Goal: Task Accomplishment & Management: Use online tool/utility

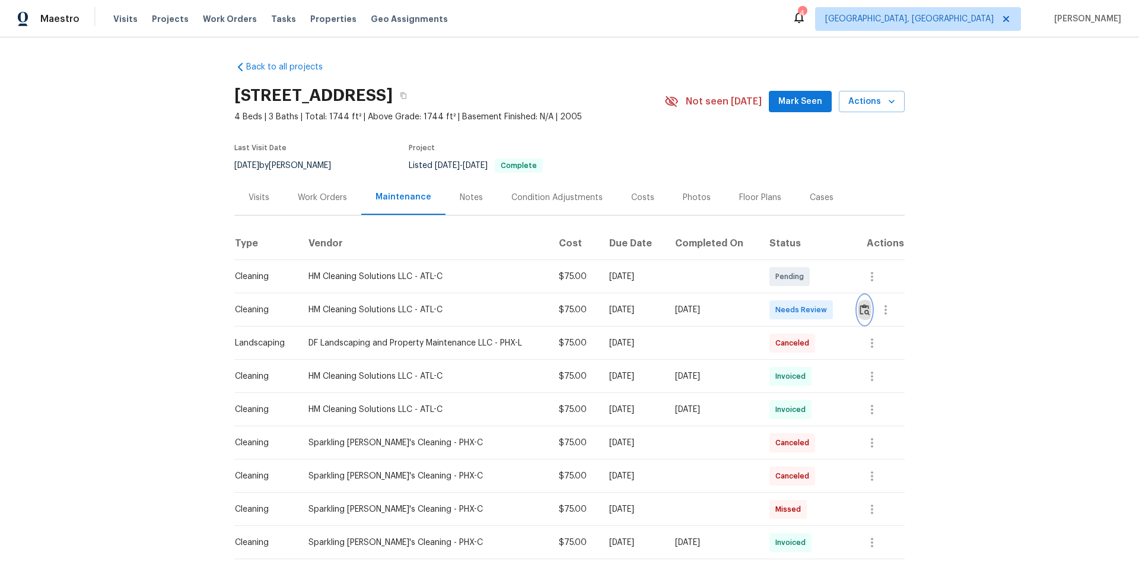
click at [810, 305] on button "button" at bounding box center [865, 310] width 14 height 28
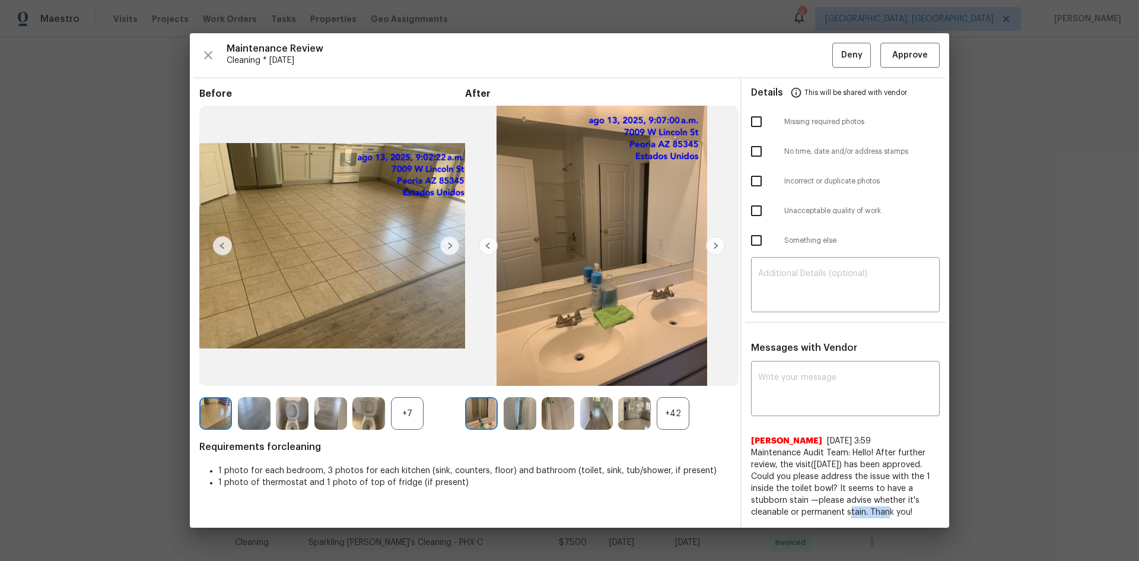
drag, startPoint x: 837, startPoint y: 514, endPoint x: 878, endPoint y: 514, distance: 40.4
click at [810, 375] on span "Maintenance Audit Team: Hello! After further review, the visit(07/17/2025) has …" at bounding box center [845, 482] width 189 height 71
drag, startPoint x: 913, startPoint y: 514, endPoint x: 849, endPoint y: 444, distance: 94.5
click at [810, 375] on div "Saravanan Thiagarajan 7/19/25, 3:59 Maintenance Audit Team: Hello! After furthe…" at bounding box center [845, 476] width 189 height 83
click at [692, 375] on span "Requirements for cleaning" at bounding box center [465, 447] width 532 height 12
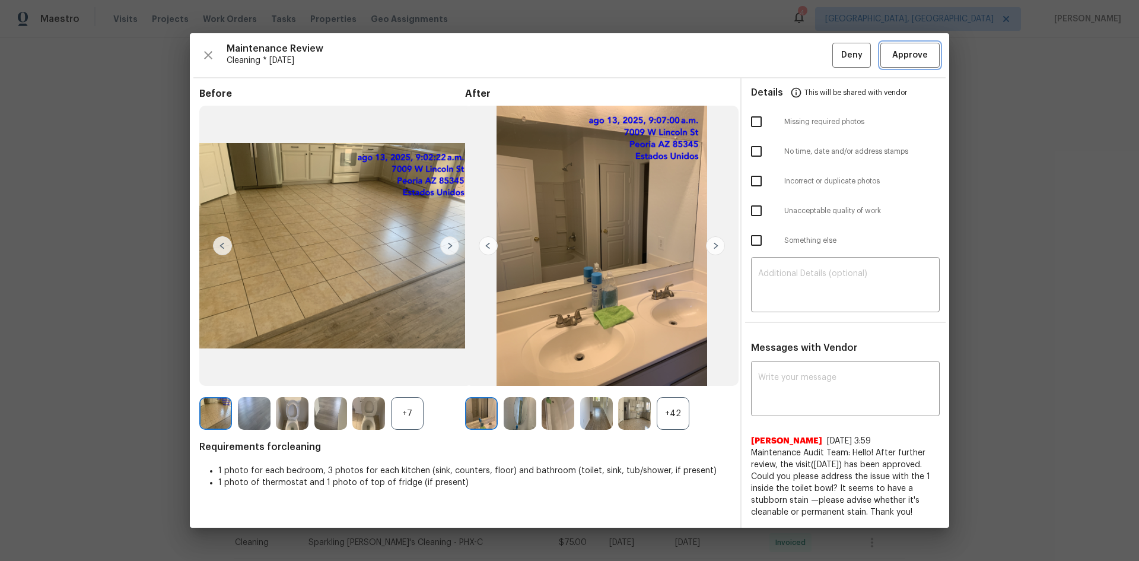
click at [810, 58] on span "Approve" at bounding box center [911, 55] width 36 height 15
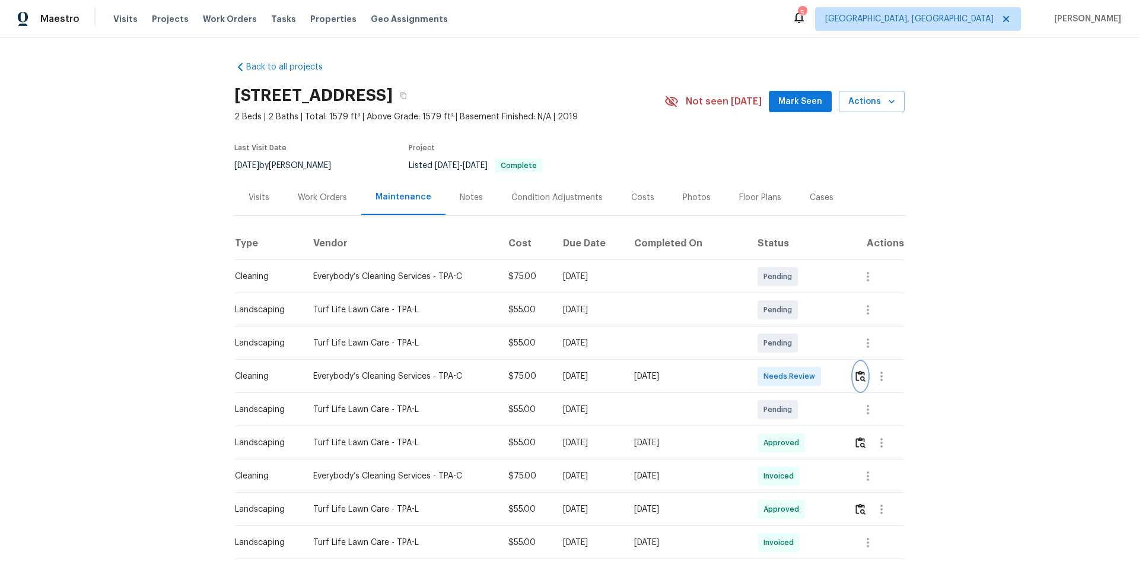
click at [810, 375] on img "button" at bounding box center [861, 375] width 10 height 11
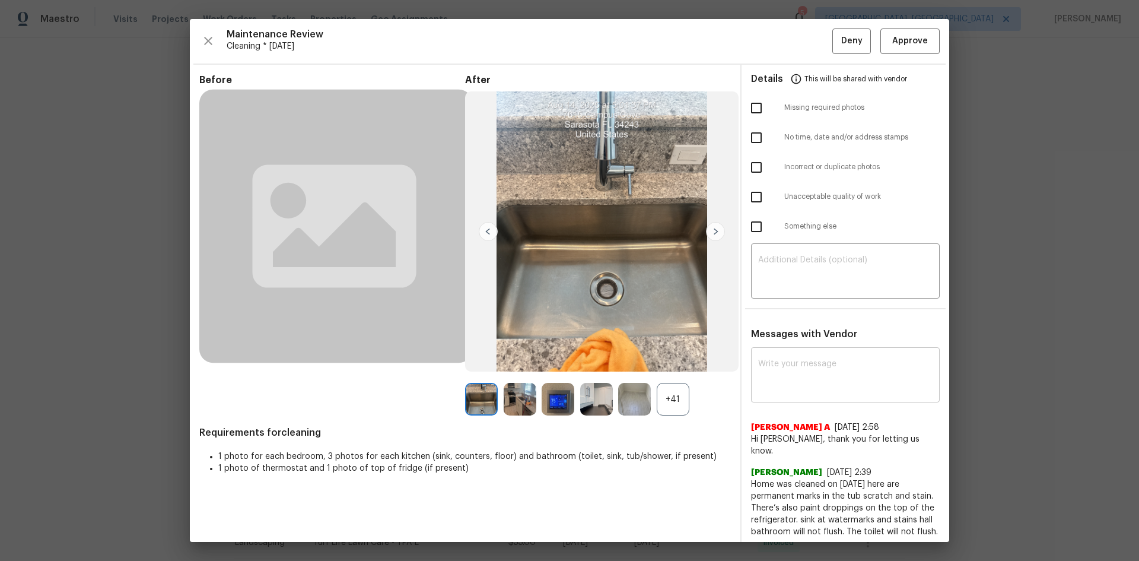
click at [790, 375] on textarea at bounding box center [845, 376] width 174 height 33
paste textarea "Maintenance Audit Team: Hello! After further review, the visit(08/14/2025) has …"
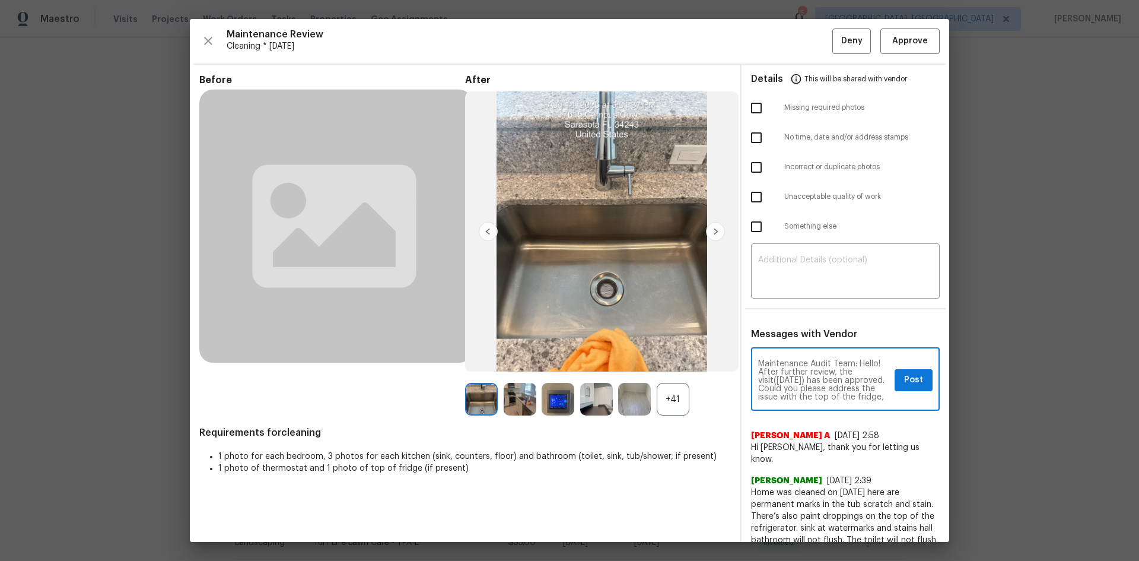
type textarea "Maintenance Audit Team: Hello! After further review, the visit(08/14/2025) has …"
click at [810, 374] on span "Post" at bounding box center [913, 380] width 19 height 15
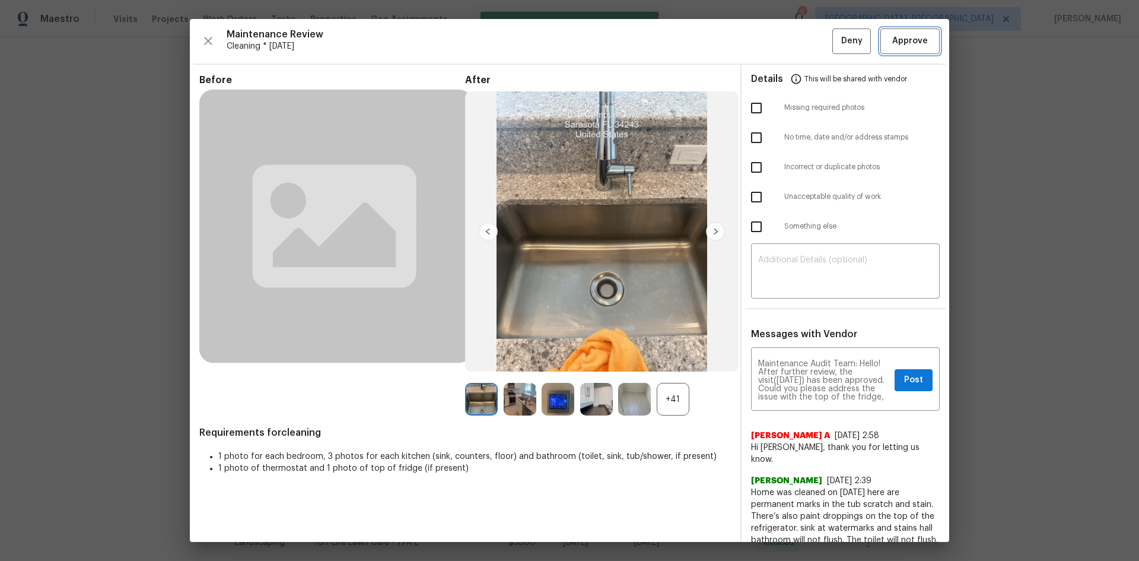
click at [810, 34] on span "Approve" at bounding box center [911, 41] width 36 height 15
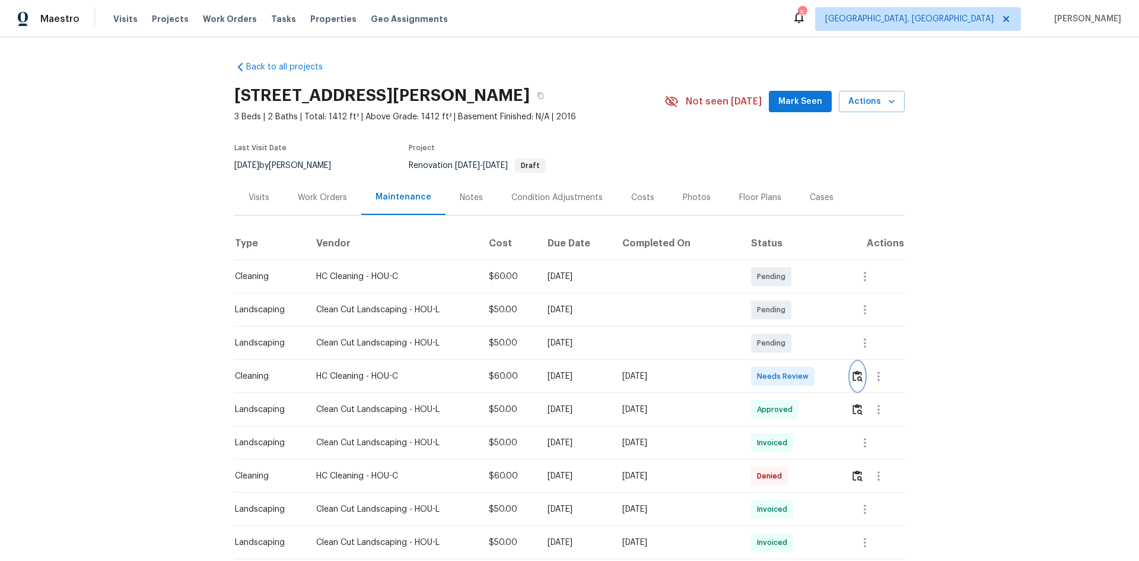
click at [810, 375] on button "button" at bounding box center [858, 376] width 14 height 28
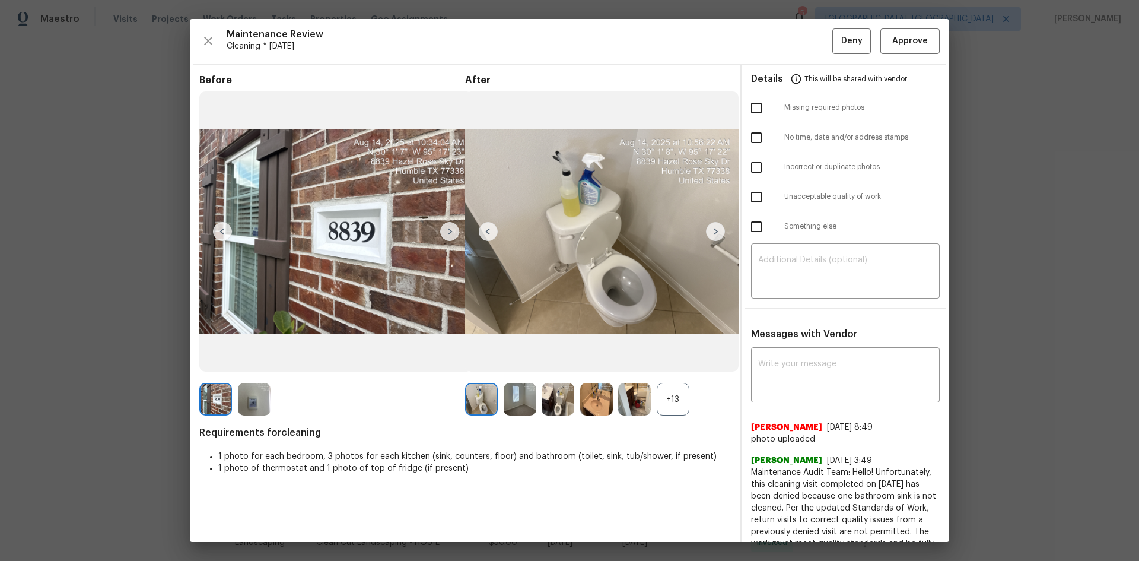
click at [751, 203] on input "checkbox" at bounding box center [756, 197] width 25 height 25
checkbox input "true"
click at [786, 267] on textarea at bounding box center [845, 272] width 174 height 33
paste textarea "Maintenance Audit Team: Hello! Unfortunately, this cleaning visit completed on …"
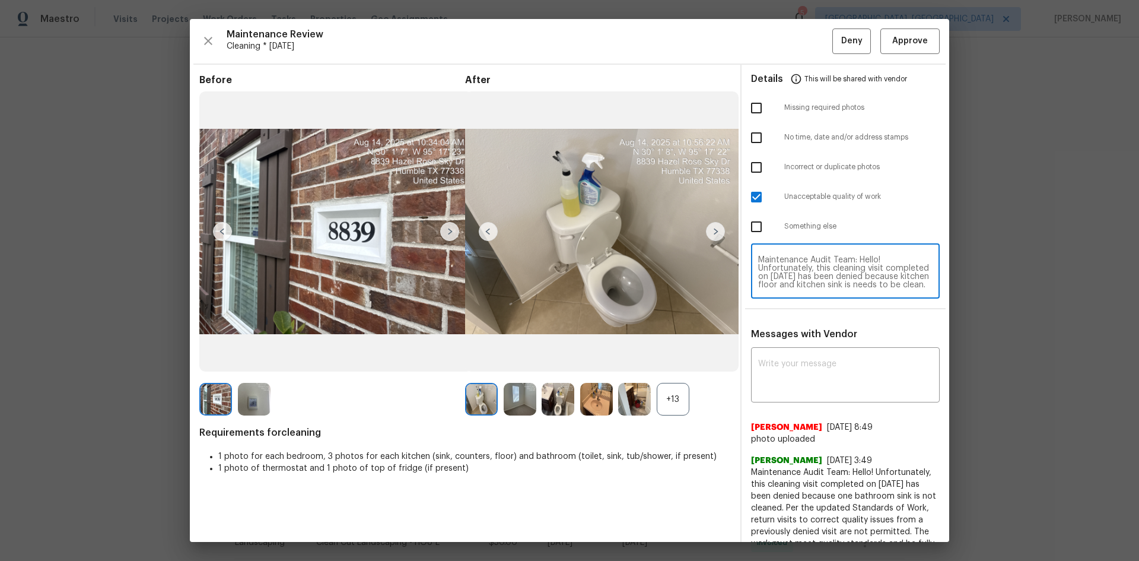
click at [810, 274] on textarea "Maintenance Audit Team: Hello! Unfortunately, this cleaning visit completed on …" at bounding box center [845, 272] width 174 height 33
type textarea "Maintenance Audit Team: Hello! Unfortunately, this cleaning visit completed on …"
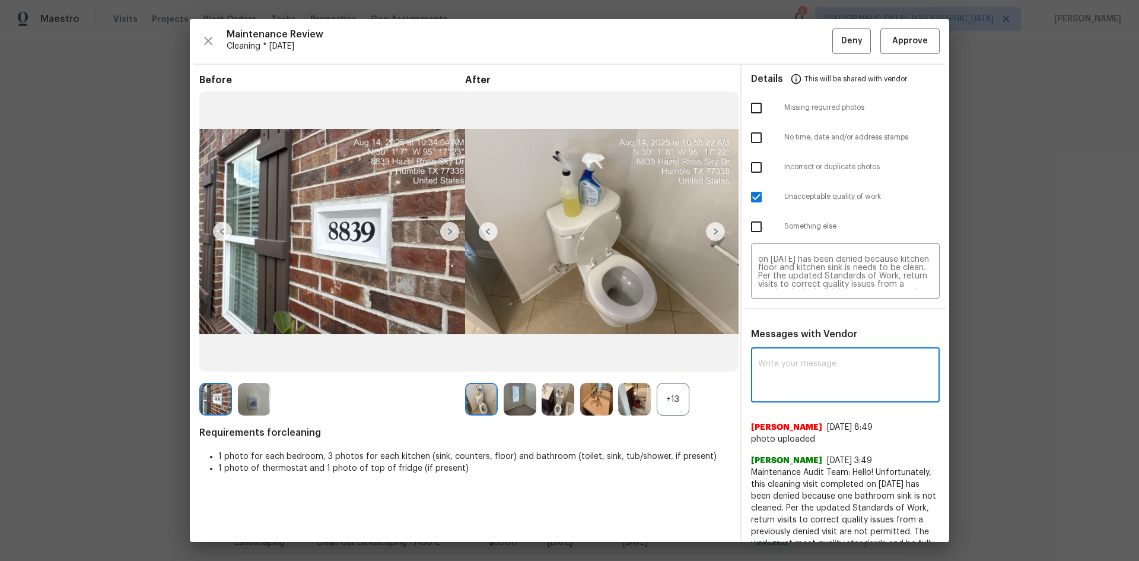
click at [810, 375] on textarea at bounding box center [845, 376] width 174 height 33
paste textarea "Maintenance Audit Team: Hello! Unfortunately, this cleaning visit completed on …"
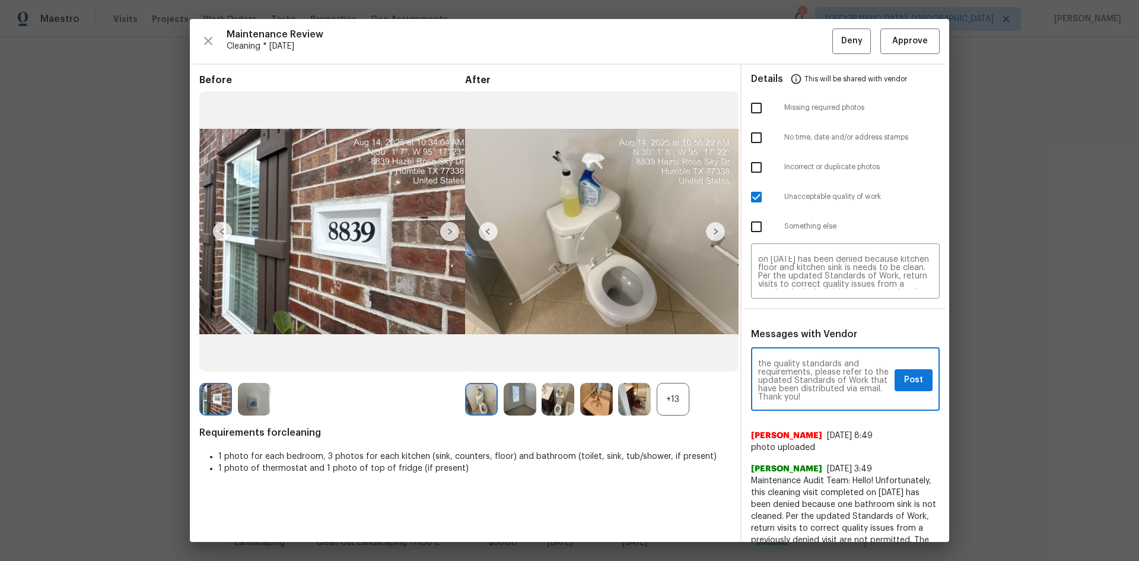
type textarea "Maintenance Audit Team: Hello! Unfortunately, this cleaning visit completed on …"
click at [810, 375] on button "Post" at bounding box center [914, 380] width 38 height 22
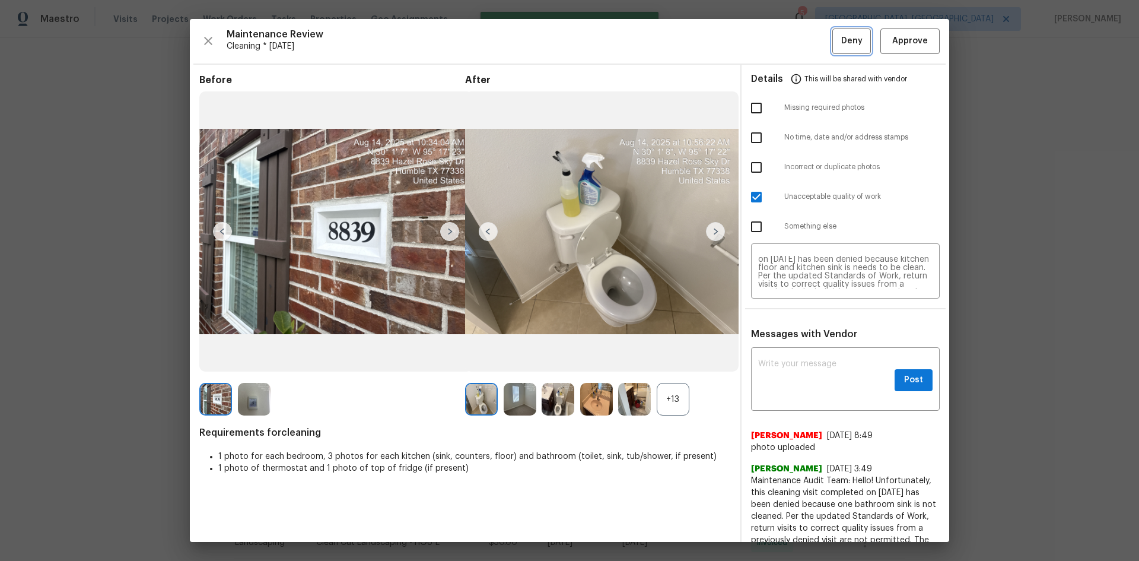
click at [810, 33] on button "Deny" at bounding box center [852, 41] width 39 height 26
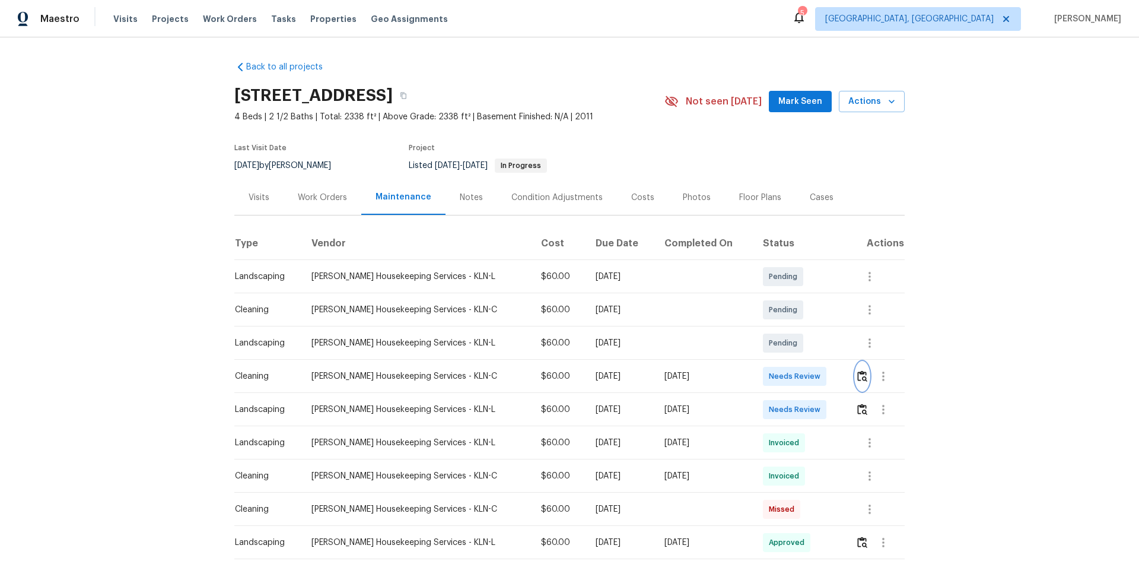
click at [810, 375] on button "button" at bounding box center [863, 376] width 14 height 28
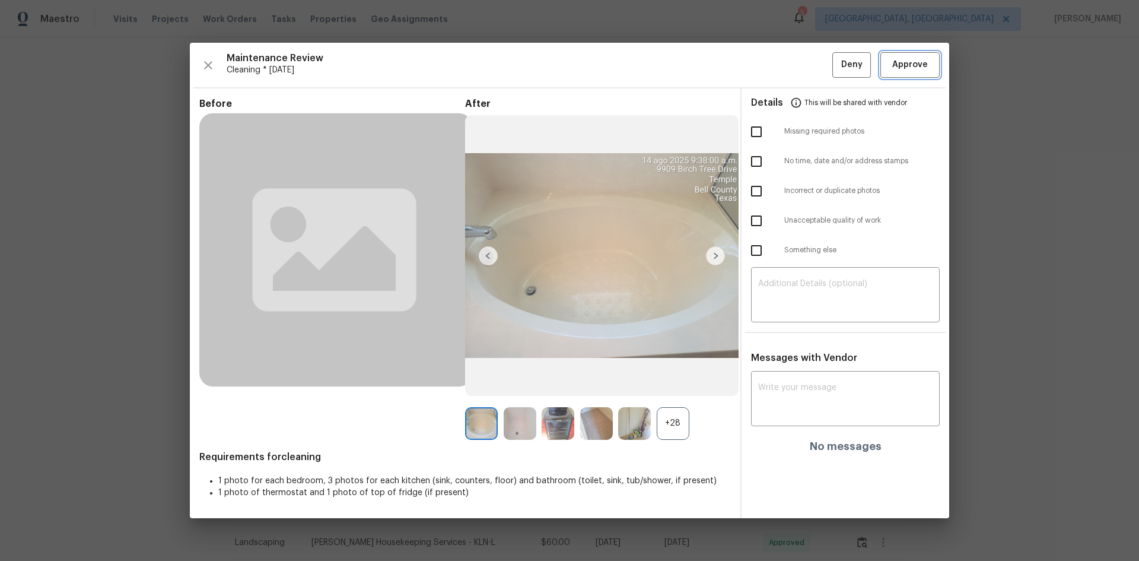
click at [810, 69] on span "Approve" at bounding box center [911, 65] width 36 height 15
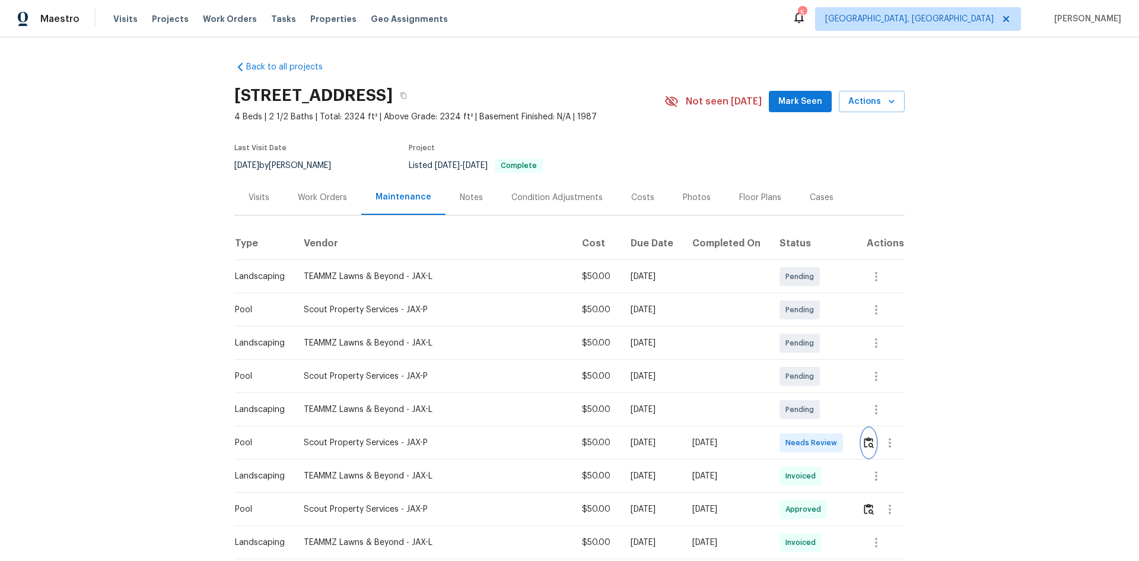
click at [810, 375] on img "button" at bounding box center [869, 442] width 10 height 11
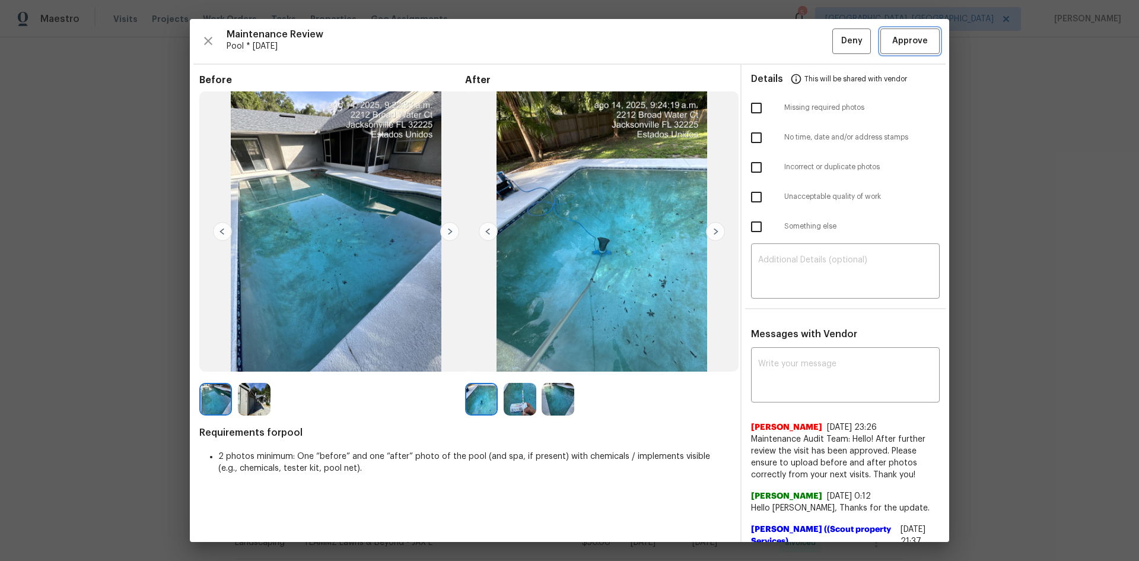
click at [810, 38] on span "Approve" at bounding box center [911, 41] width 36 height 15
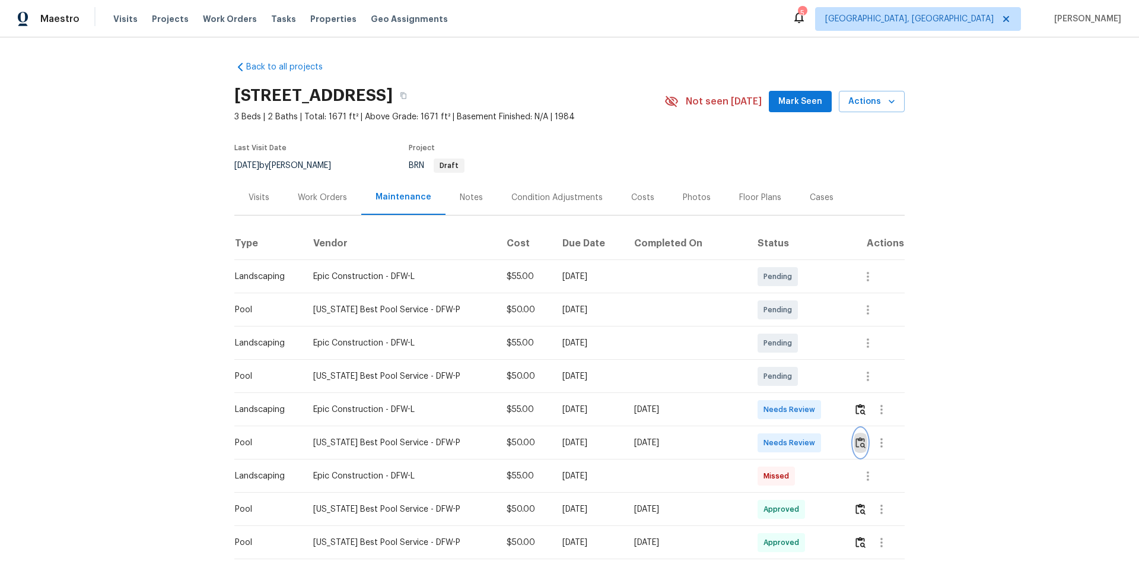
click at [613, 358] on img "button" at bounding box center [861, 442] width 10 height 11
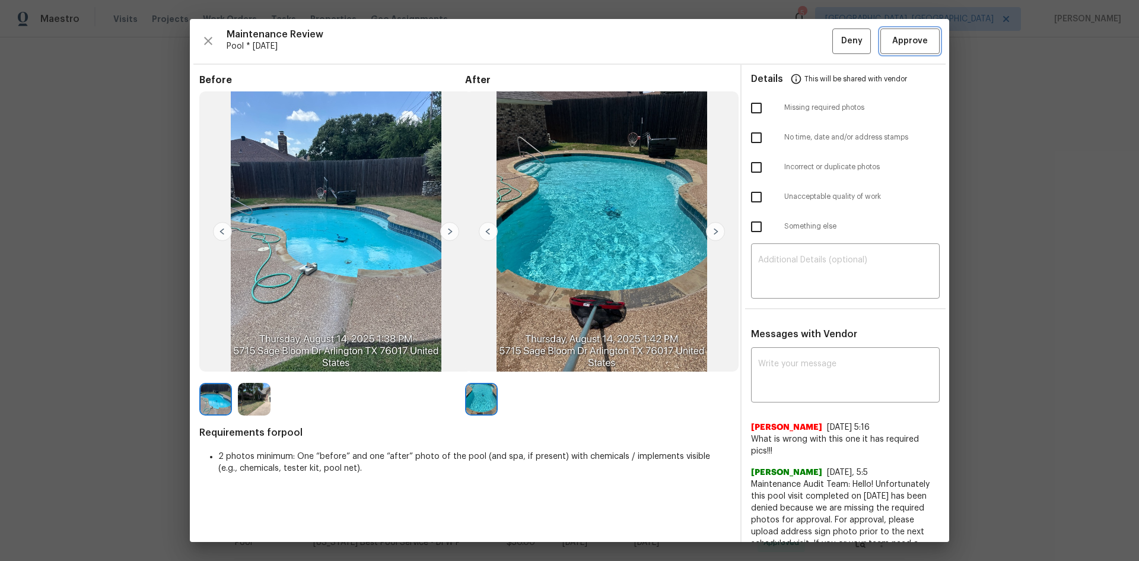
click at [613, 47] on span "Approve" at bounding box center [911, 41] width 36 height 15
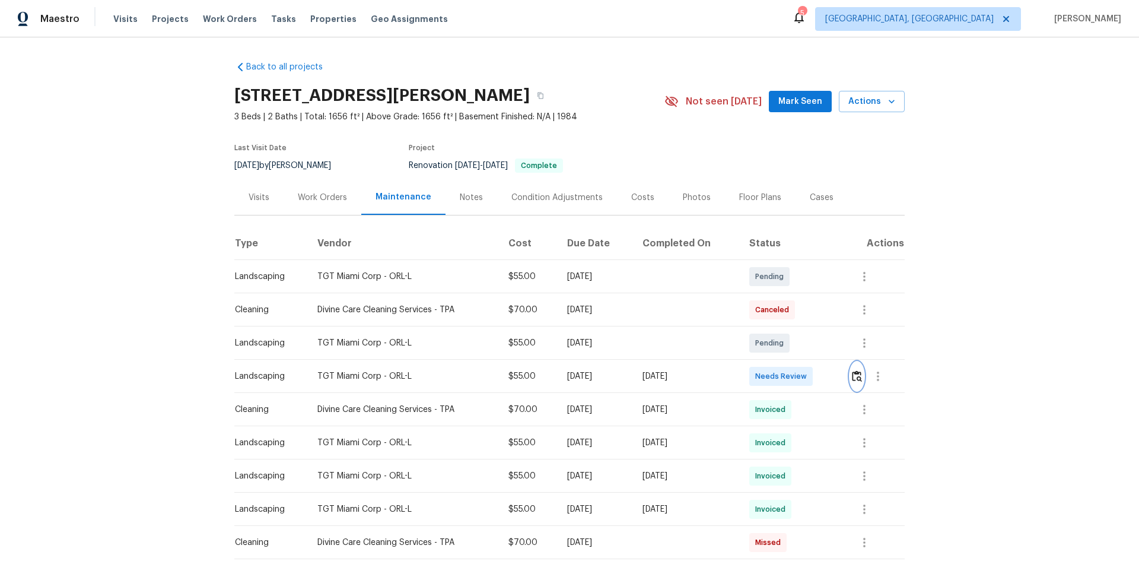
click at [810, 375] on img "button" at bounding box center [857, 375] width 10 height 11
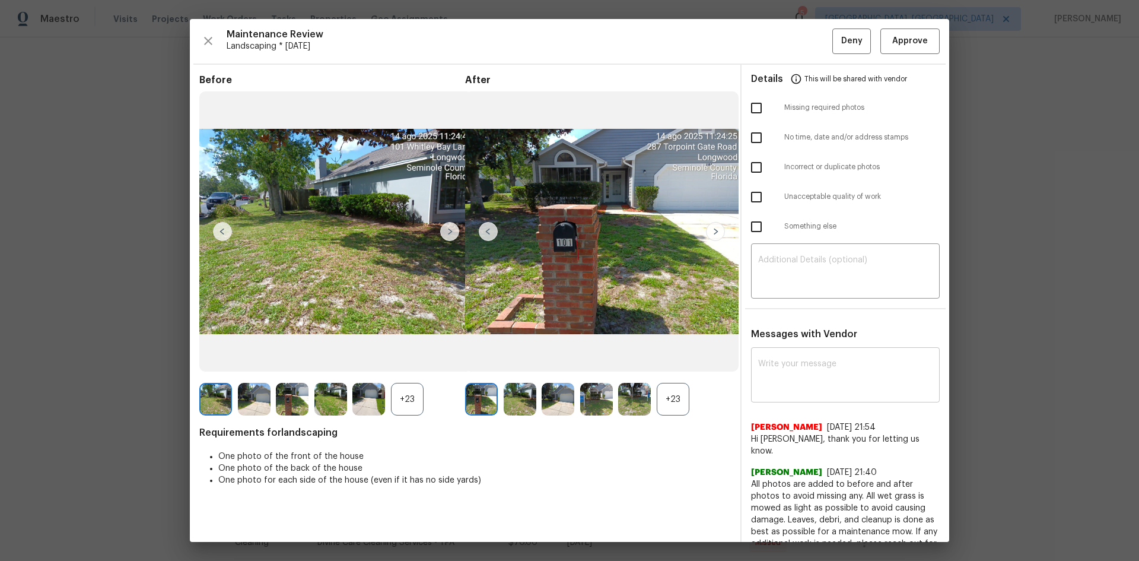
click at [809, 370] on textarea at bounding box center [845, 376] width 174 height 33
paste textarea "Maintenance Audit Team: Hello! After further review this visit has been approve…"
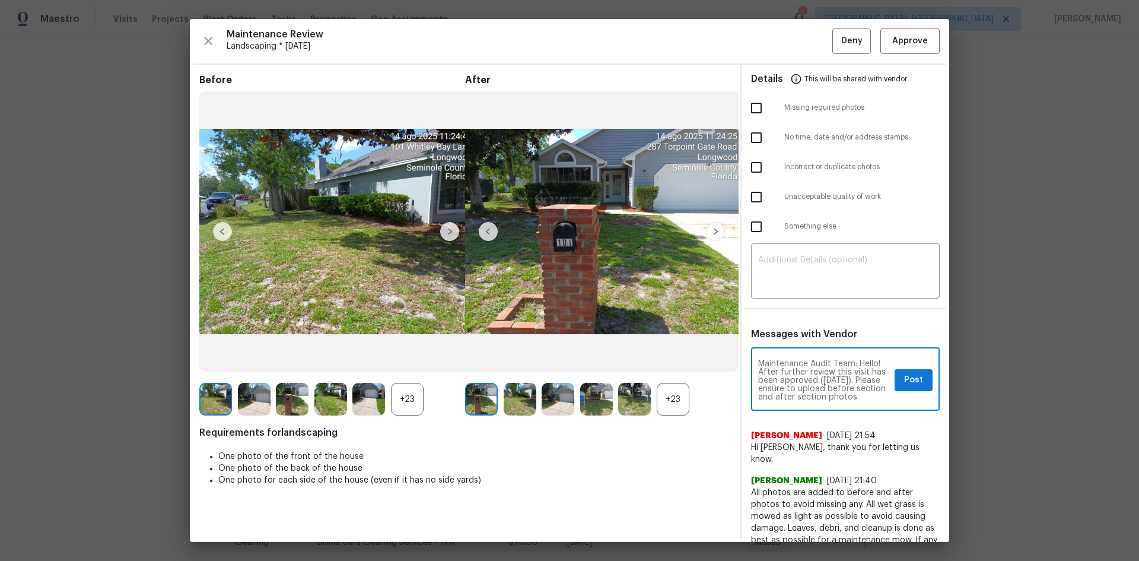
type textarea "Maintenance Audit Team: Hello! After further review this visit has been approve…"
click at [810, 375] on button "Post" at bounding box center [914, 380] width 38 height 22
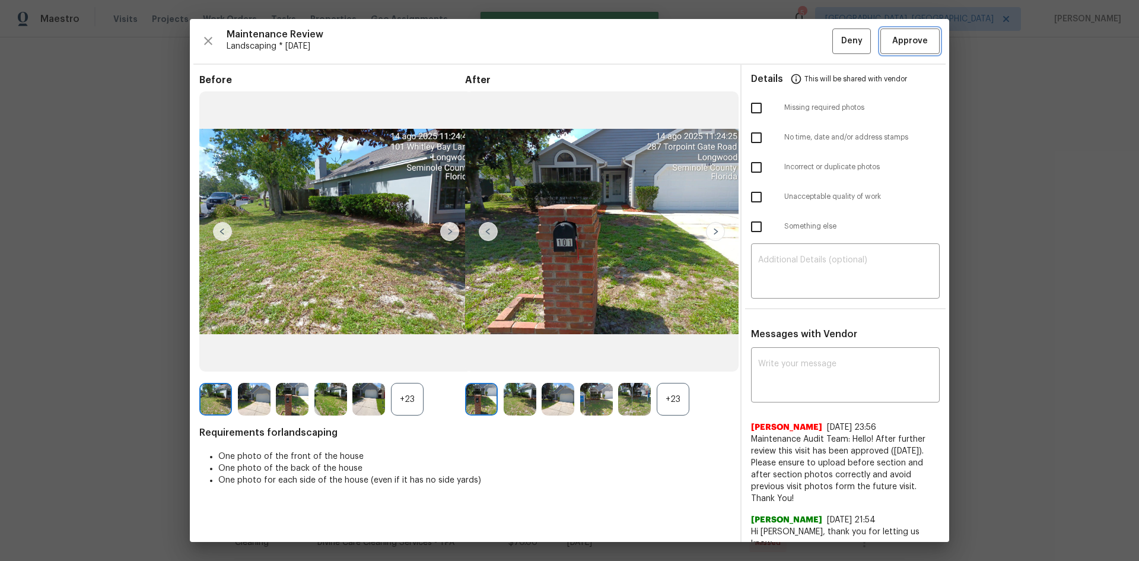
click at [810, 37] on span "Approve" at bounding box center [911, 41] width 36 height 15
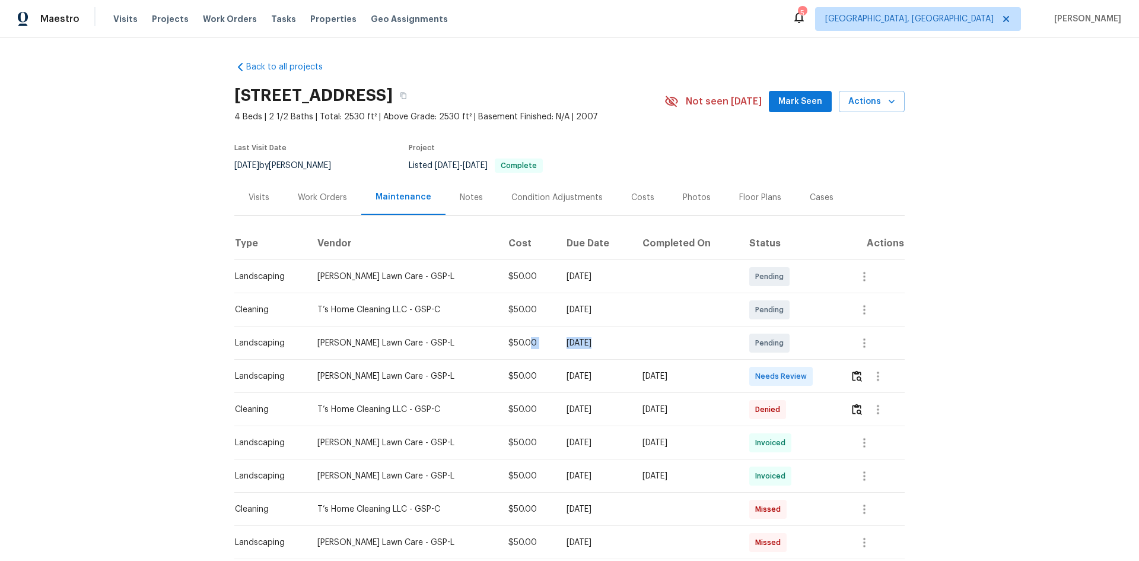
drag, startPoint x: 722, startPoint y: 359, endPoint x: 847, endPoint y: 357, distance: 125.2
click at [810, 366] on td "Needs Review" at bounding box center [790, 376] width 101 height 33
click at [810, 374] on img "button" at bounding box center [857, 375] width 10 height 11
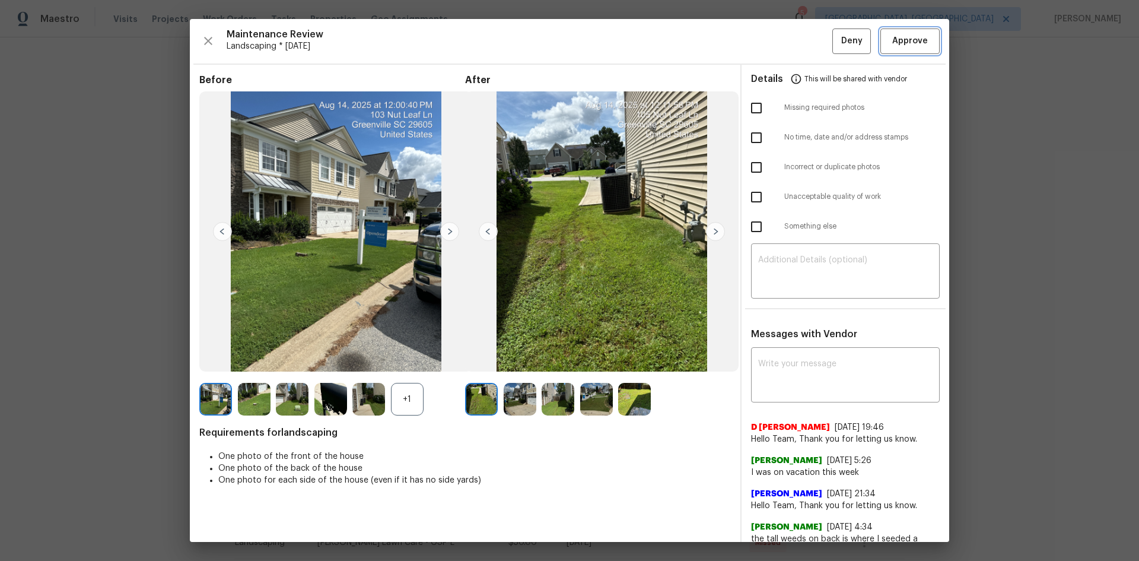
click at [810, 39] on span "Approve" at bounding box center [911, 41] width 36 height 15
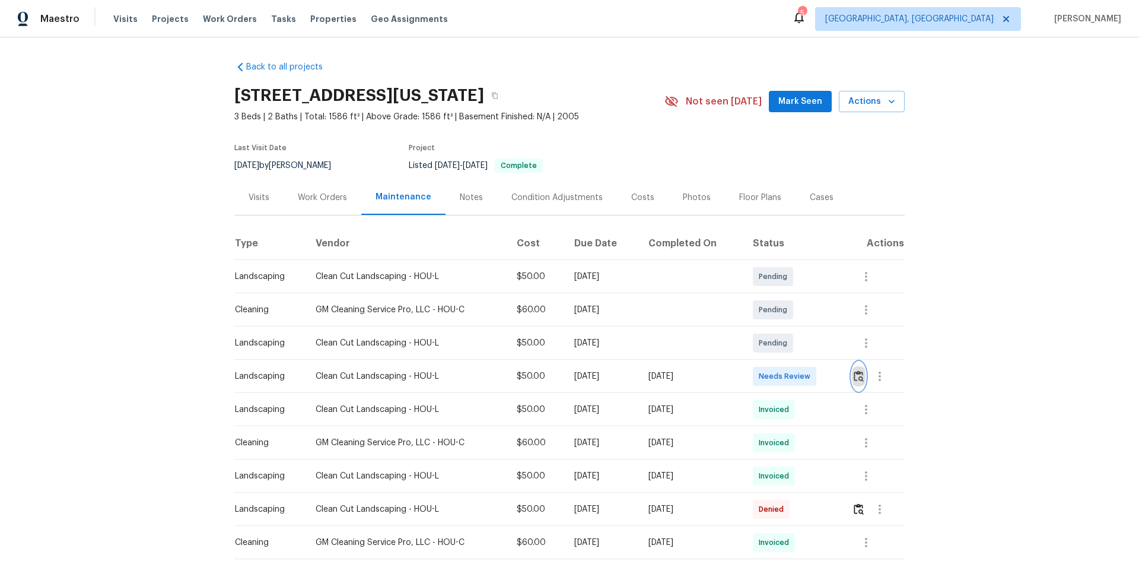
click at [810, 375] on button "button" at bounding box center [859, 376] width 14 height 28
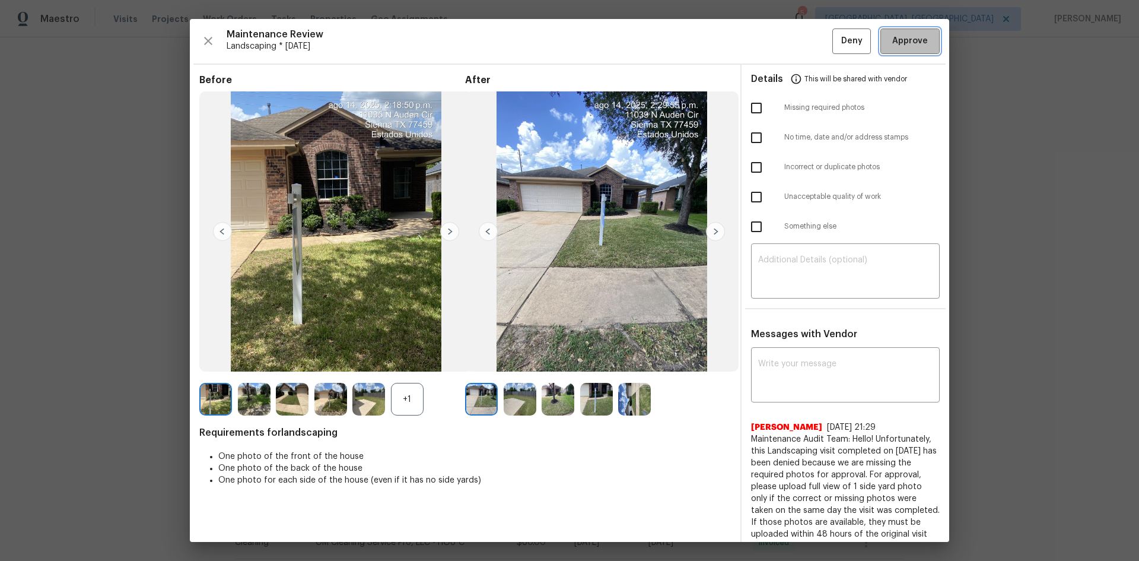
click at [810, 42] on span "Approve" at bounding box center [911, 41] width 36 height 15
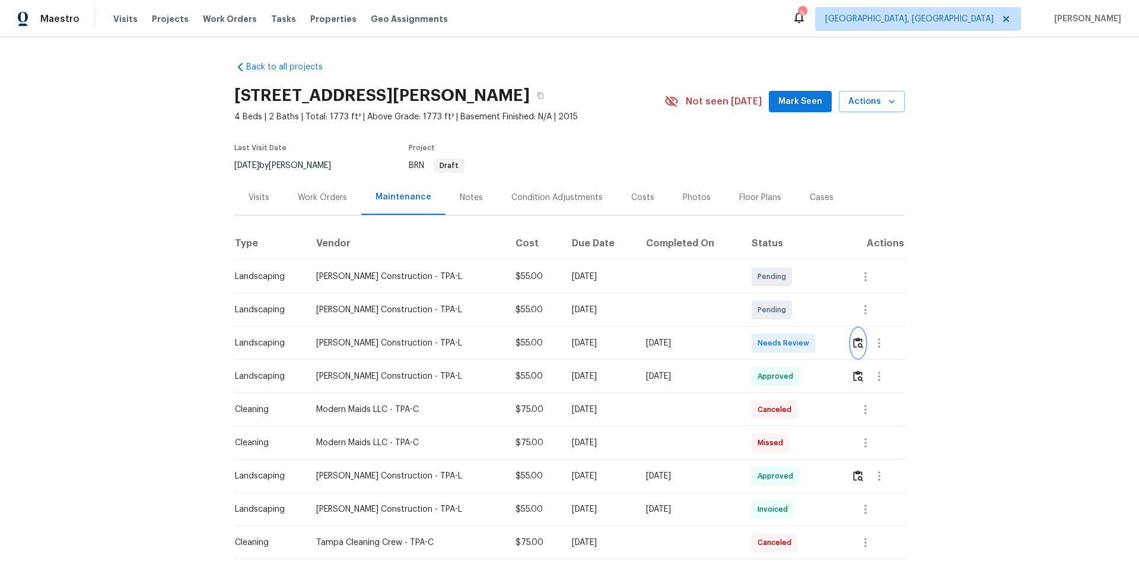
click at [810, 344] on button "button" at bounding box center [859, 343] width 14 height 28
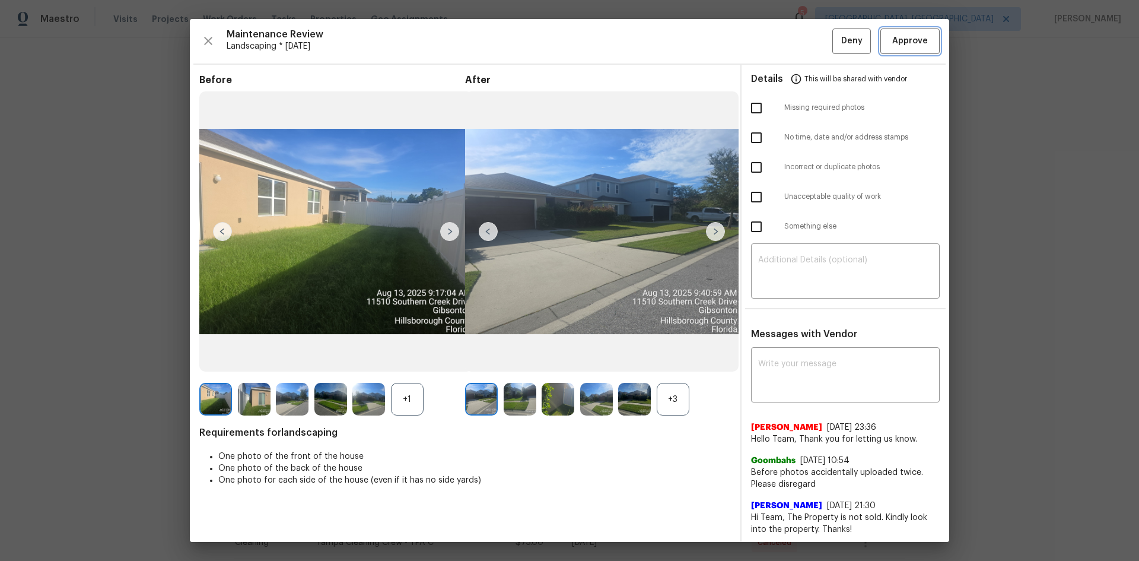
click at [810, 50] on button "Approve" at bounding box center [910, 41] width 59 height 26
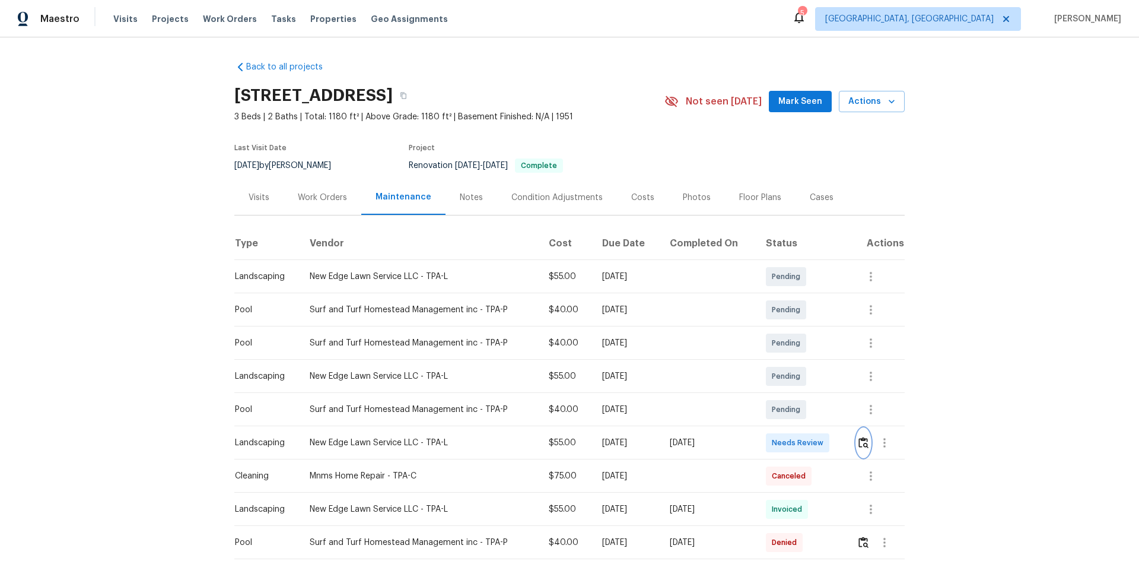
click at [810, 375] on img "button" at bounding box center [864, 442] width 10 height 11
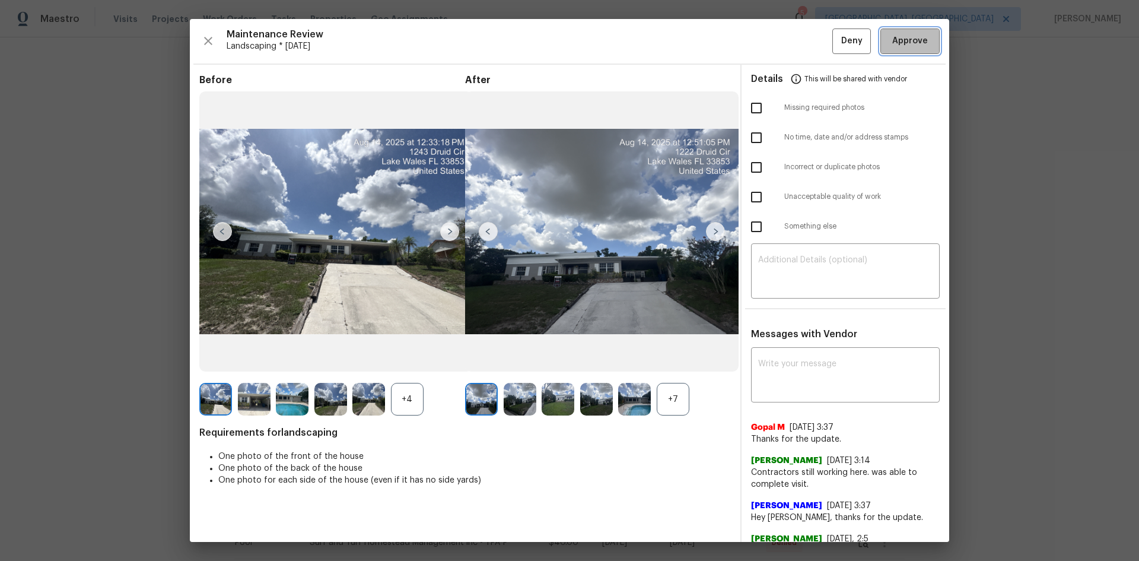
click at [810, 48] on span "Approve" at bounding box center [911, 41] width 36 height 15
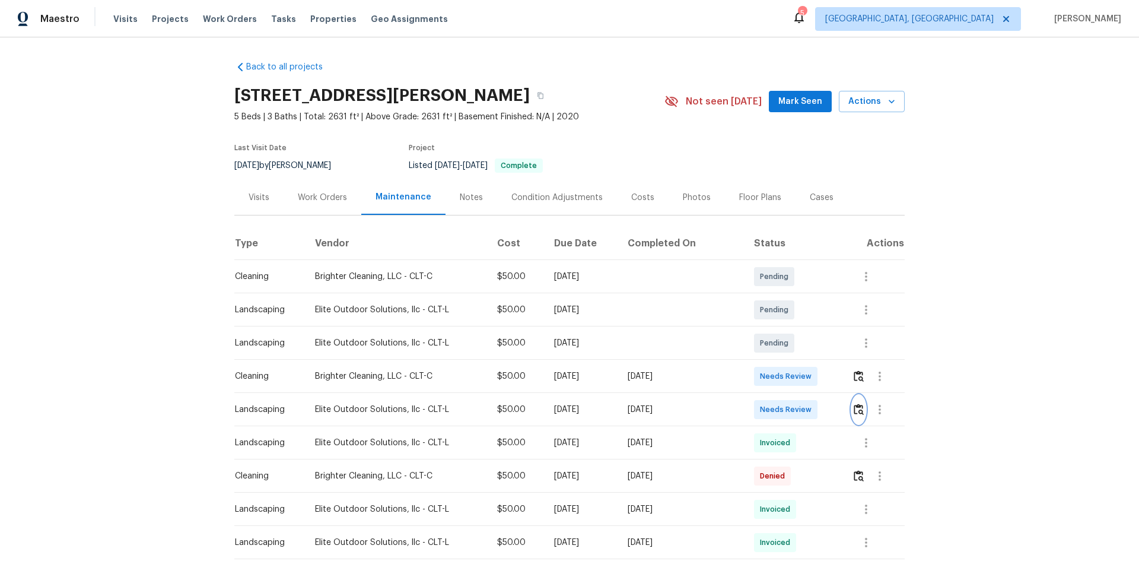
click at [810, 375] on img "button" at bounding box center [859, 409] width 10 height 11
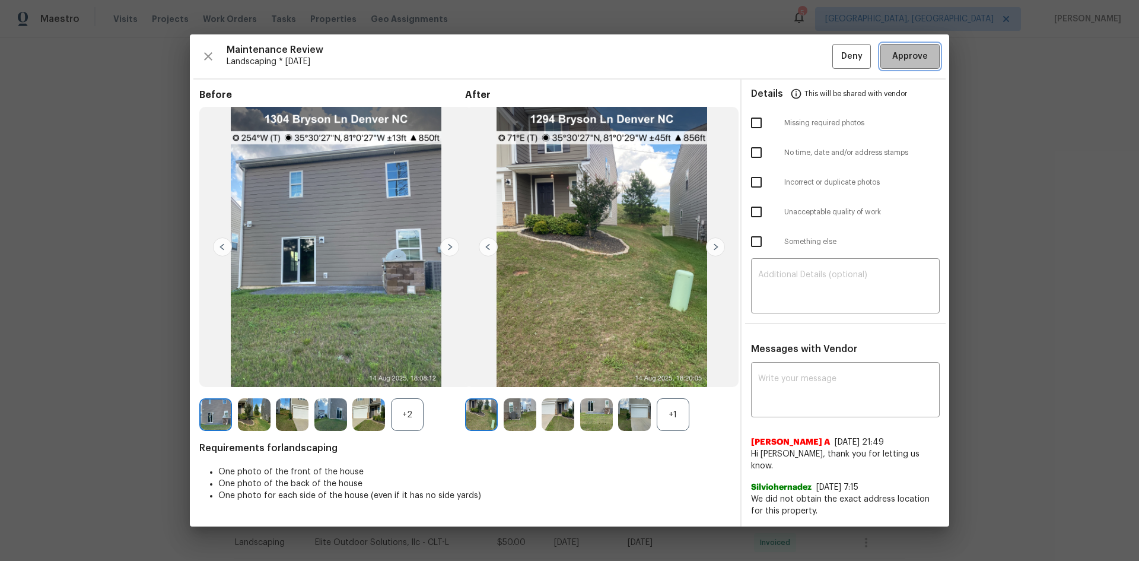
click at [810, 67] on button "Approve" at bounding box center [910, 57] width 59 height 26
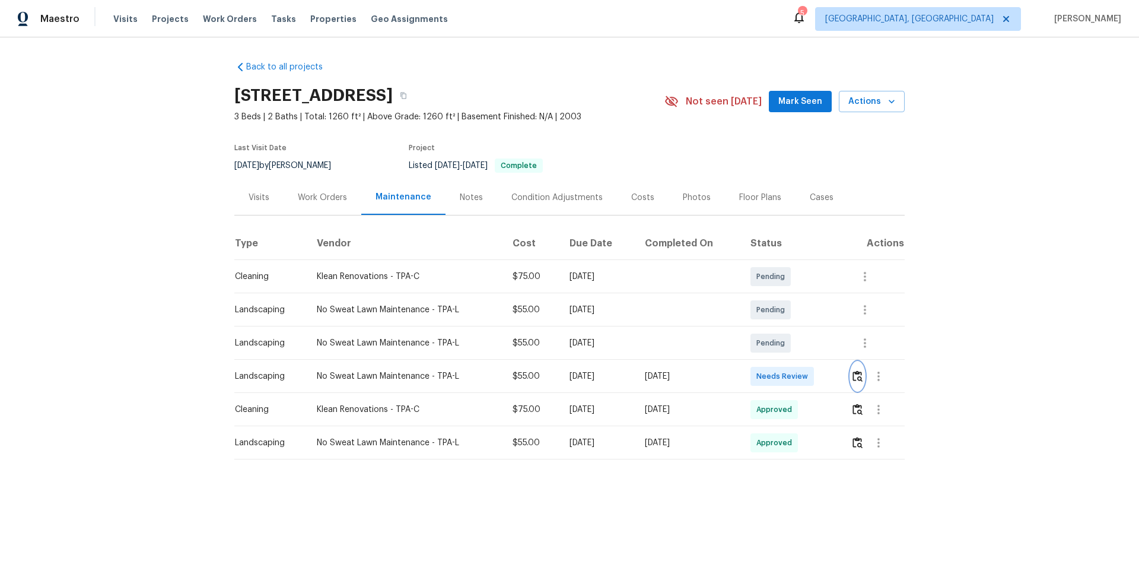
click at [613, 358] on img "button" at bounding box center [858, 375] width 10 height 11
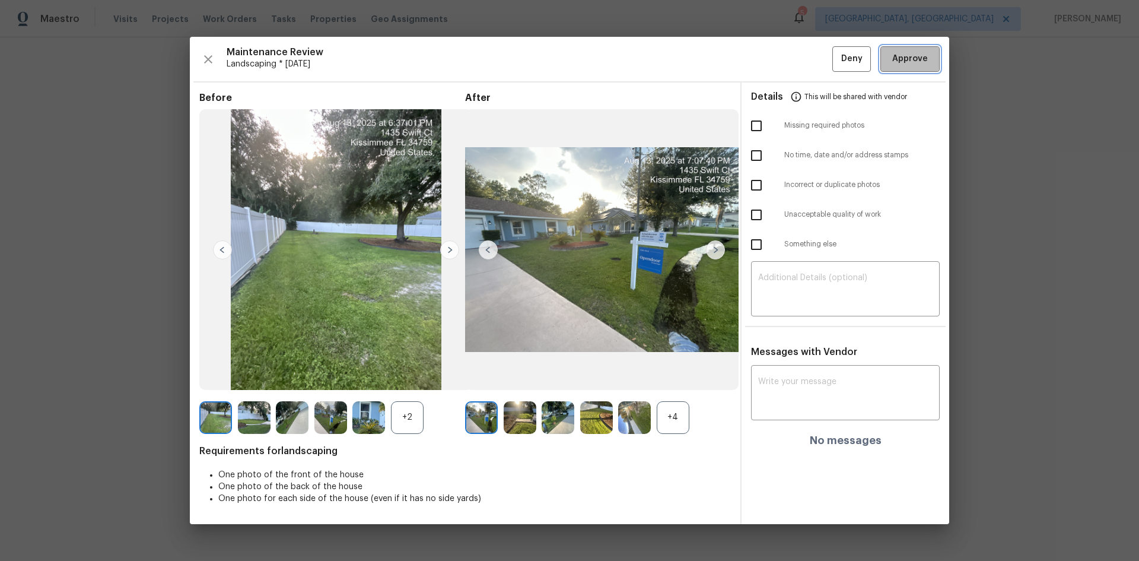
click at [613, 49] on button "Approve" at bounding box center [910, 59] width 59 height 26
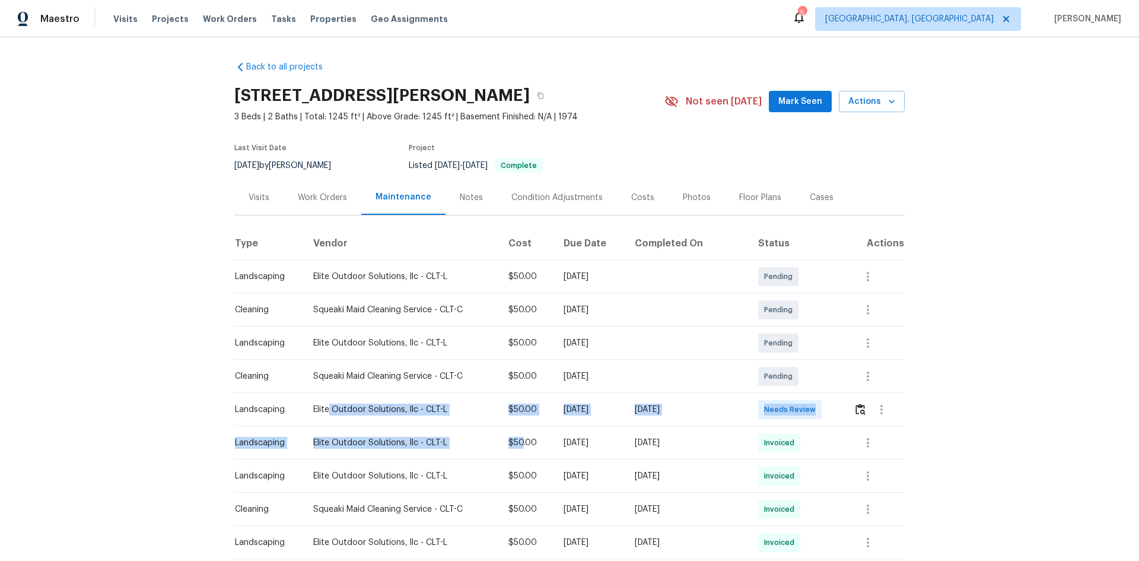
drag, startPoint x: 322, startPoint y: 411, endPoint x: 548, endPoint y: 417, distance: 225.6
click at [525, 375] on tr "Landscaping Elite Outdoor Solutions, llc - CLT-L $50.00 [DATE] [DATE] Needs Rev…" at bounding box center [569, 409] width 671 height 33
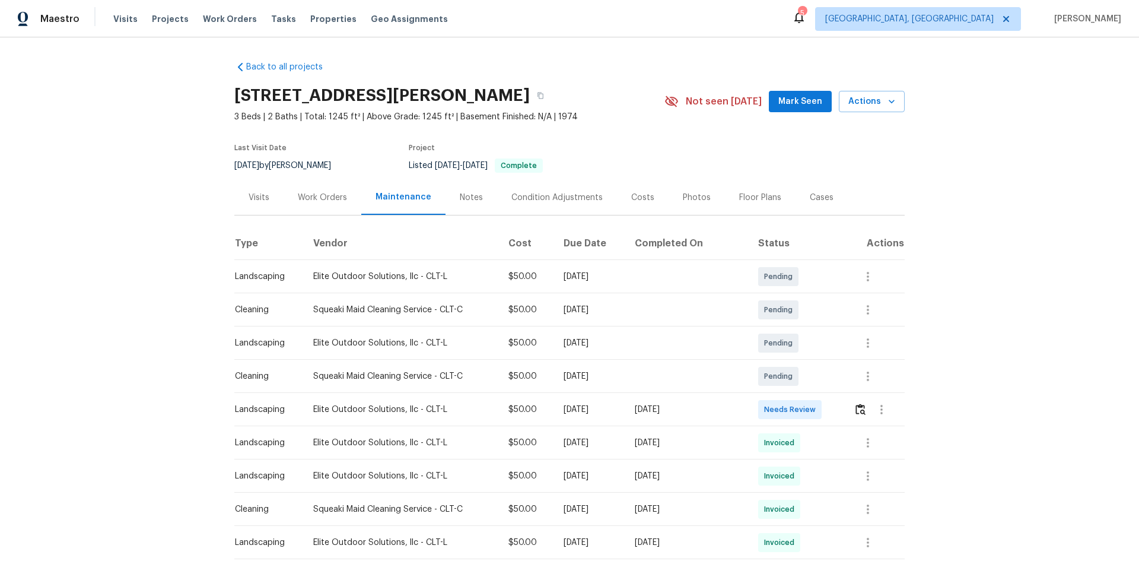
click at [617, 375] on div "[DATE]" at bounding box center [590, 410] width 53 height 12
click at [810, 375] on img "button" at bounding box center [861, 409] width 10 height 11
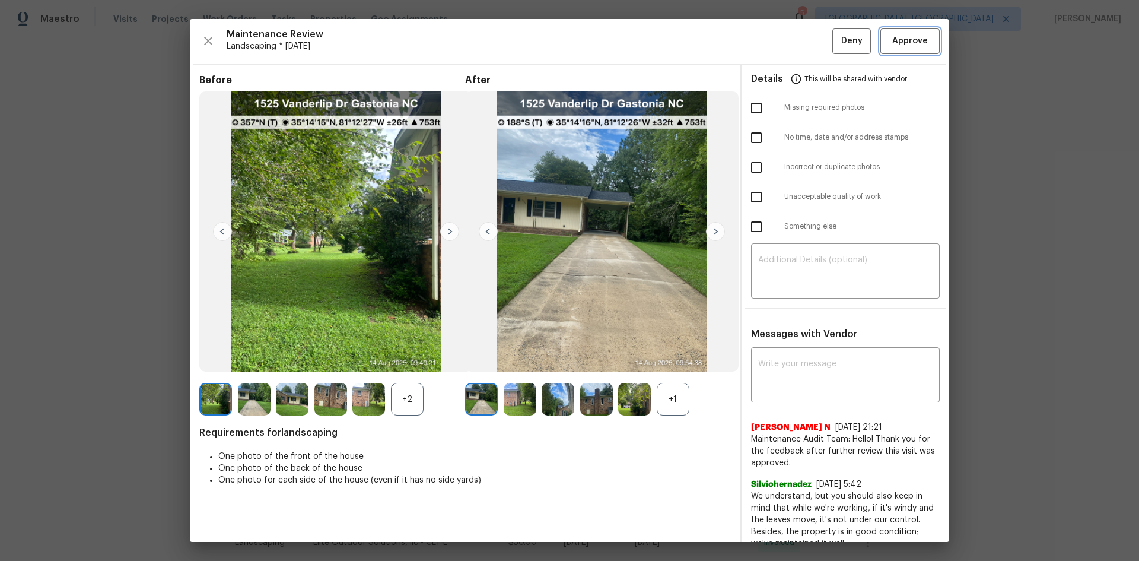
click at [810, 42] on span "Approve" at bounding box center [911, 41] width 36 height 15
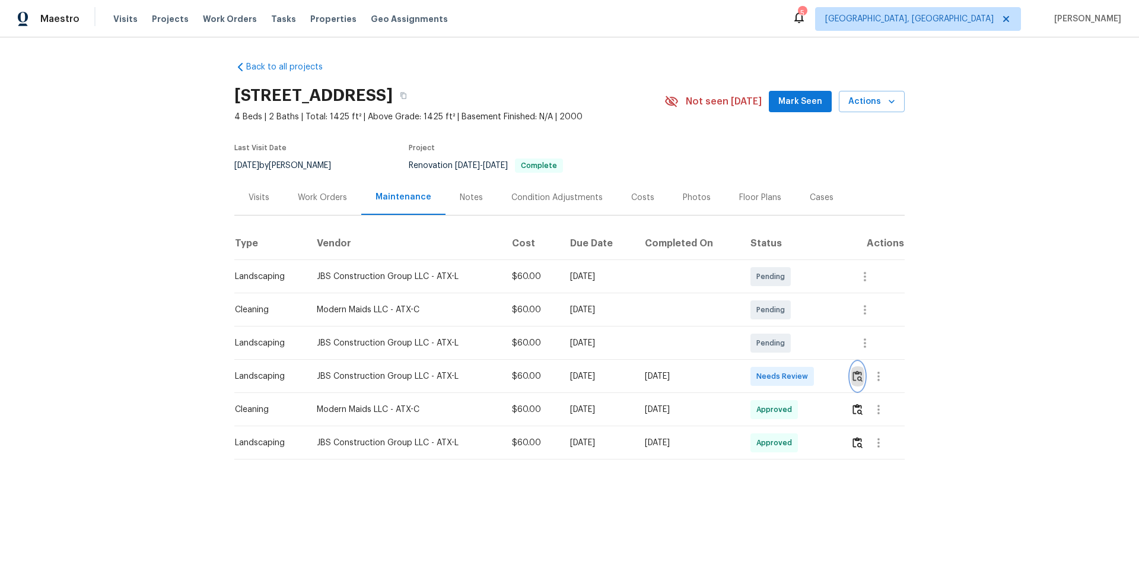
click at [810, 375] on img "button" at bounding box center [858, 375] width 10 height 11
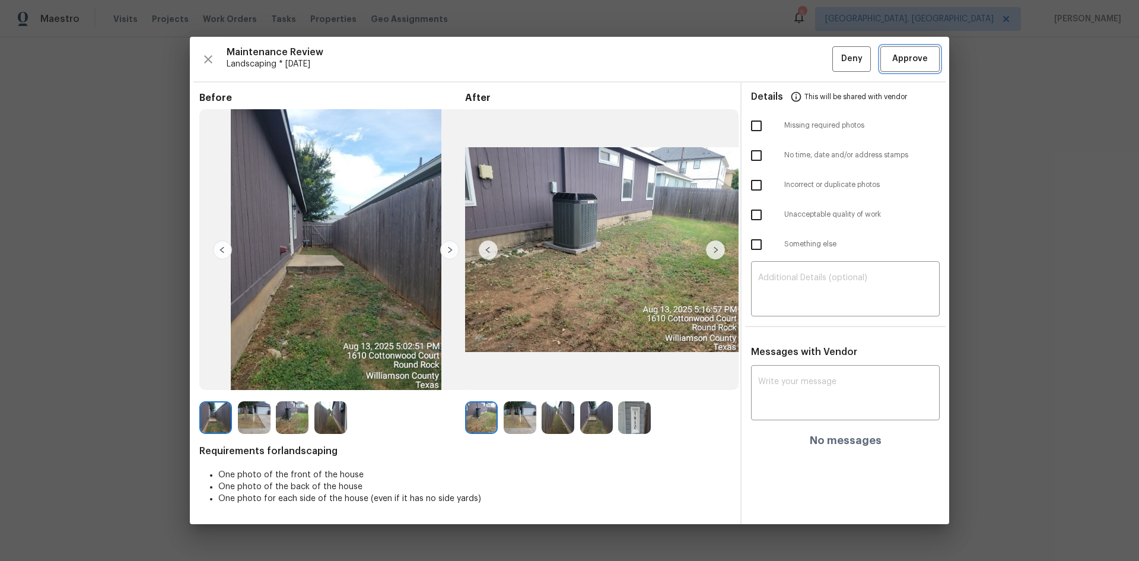
click at [810, 66] on button "Approve" at bounding box center [910, 59] width 59 height 26
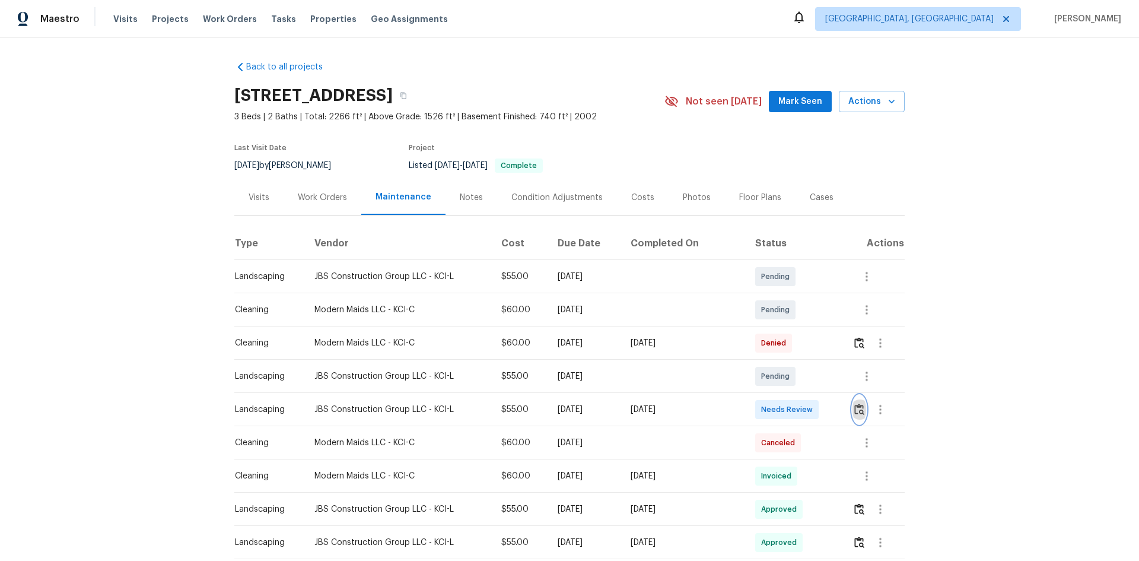
click at [810, 375] on img "button" at bounding box center [860, 409] width 10 height 11
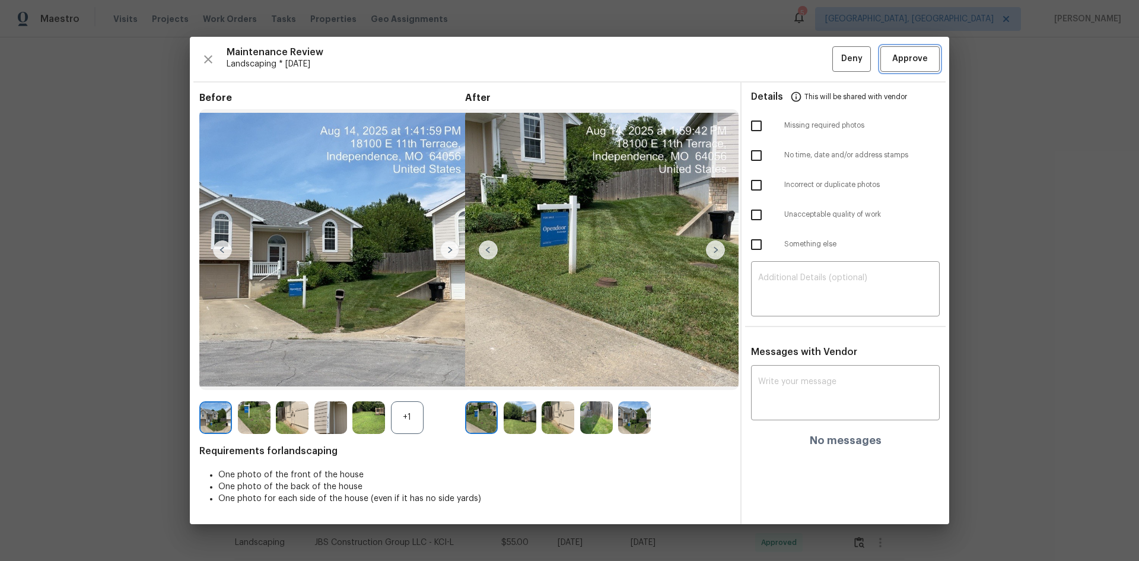
click at [810, 55] on span "Approve" at bounding box center [911, 59] width 36 height 15
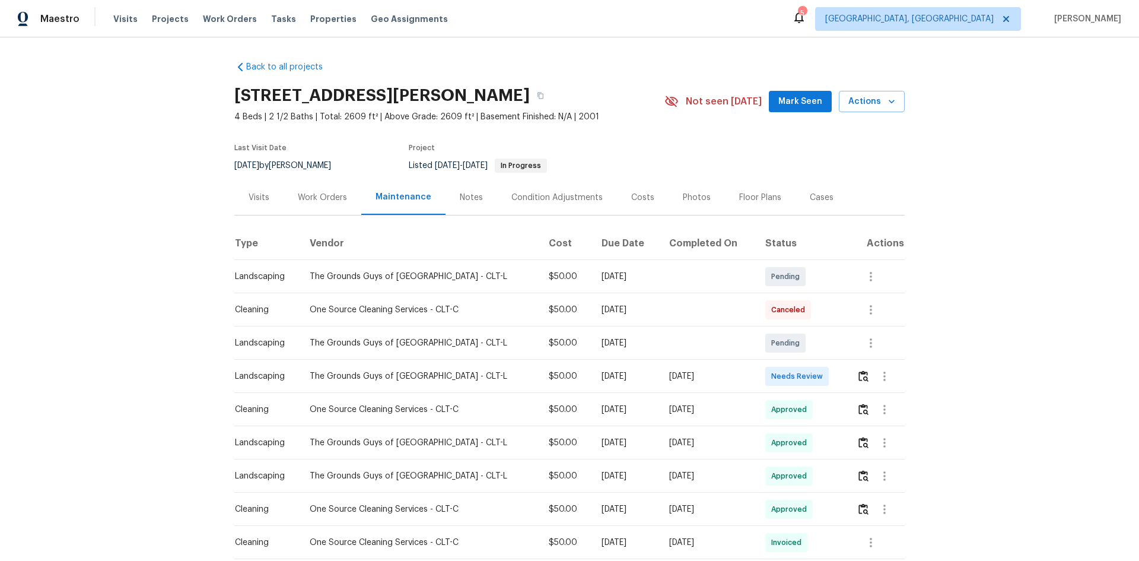
click at [810, 375] on td at bounding box center [876, 376] width 58 height 33
click at [810, 375] on img "button" at bounding box center [864, 375] width 10 height 11
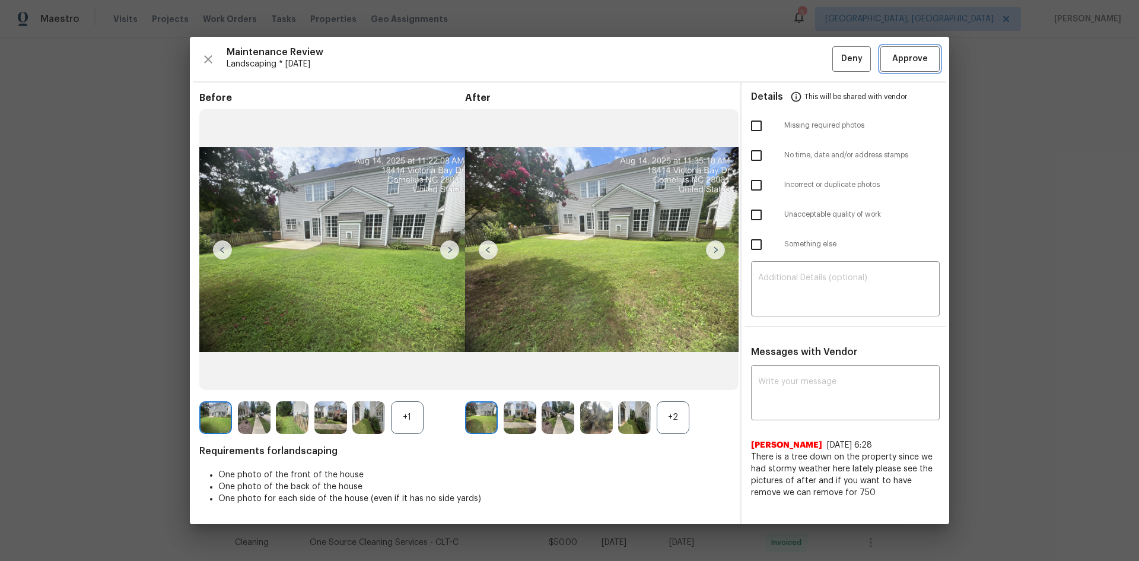
drag, startPoint x: 907, startPoint y: 50, endPoint x: 901, endPoint y: 77, distance: 27.4
click at [810, 52] on button "Approve" at bounding box center [910, 59] width 59 height 26
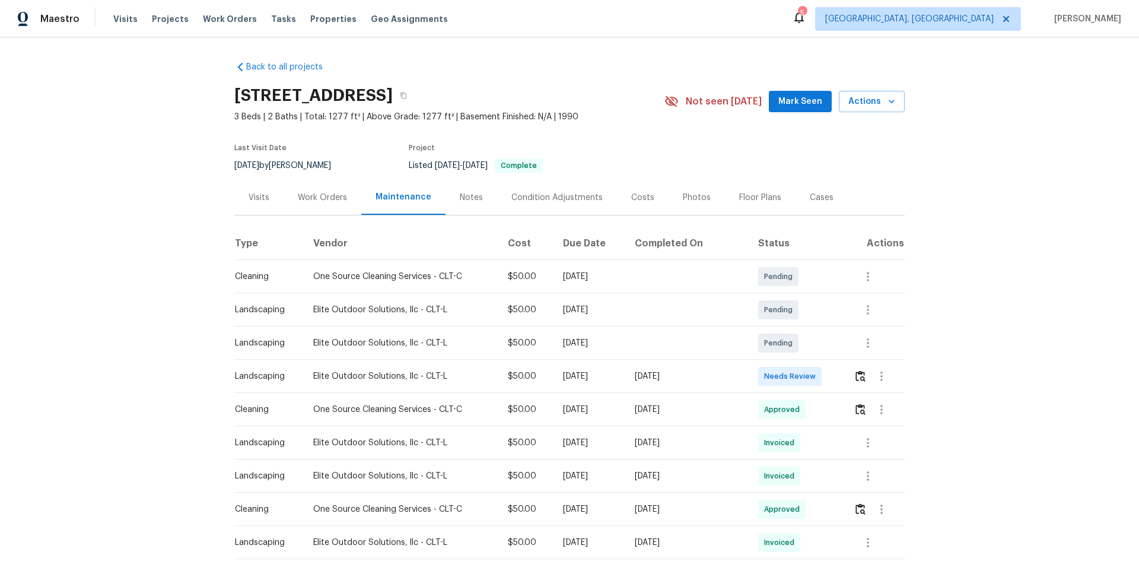
click at [810, 373] on td at bounding box center [874, 376] width 61 height 33
click at [810, 375] on div at bounding box center [882, 376] width 28 height 28
click at [810, 370] on img "button" at bounding box center [861, 375] width 10 height 11
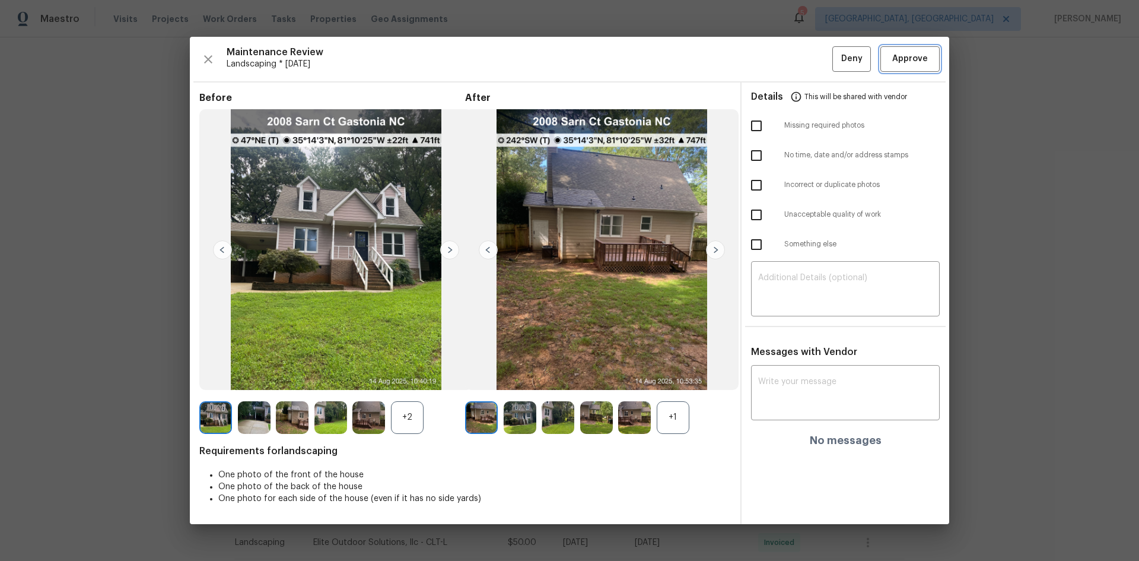
click at [810, 55] on span "Approve" at bounding box center [911, 59] width 36 height 15
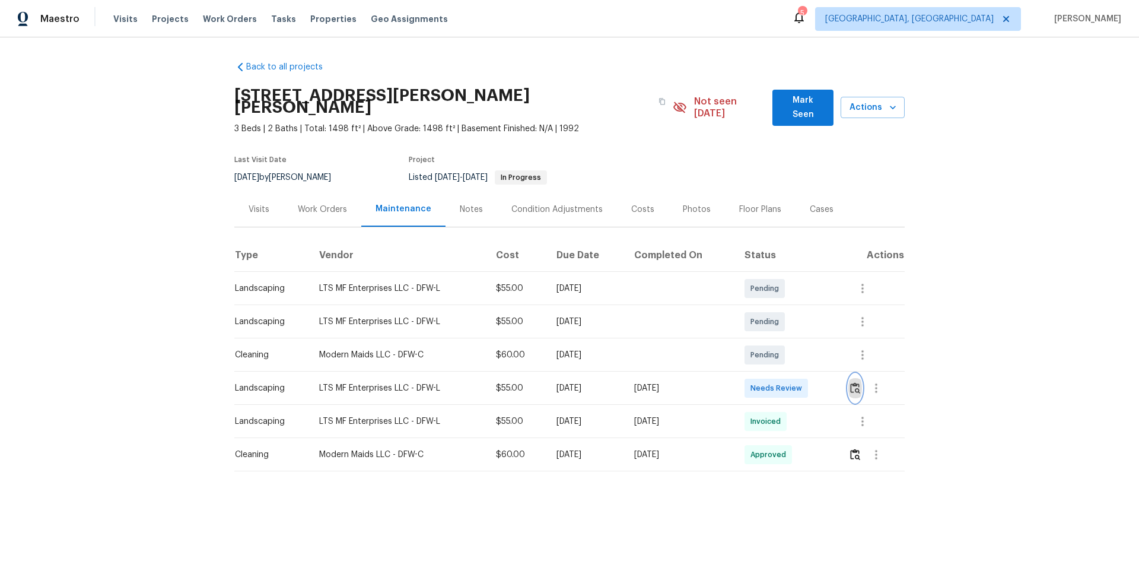
click at [810, 375] on img "button" at bounding box center [855, 387] width 10 height 11
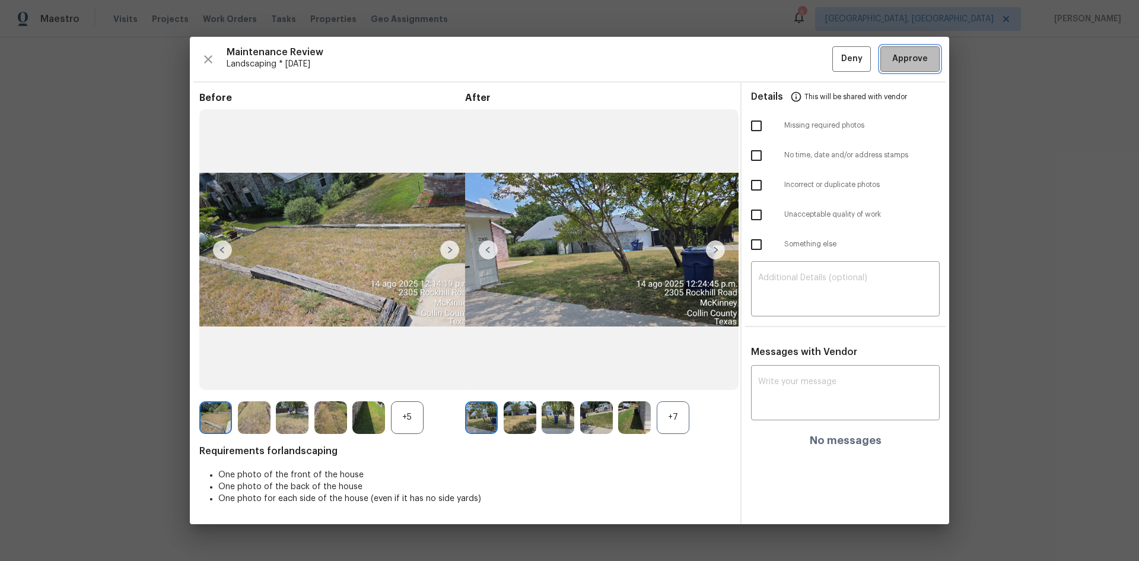
drag, startPoint x: 909, startPoint y: 60, endPoint x: 907, endPoint y: 50, distance: 9.8
click at [810, 58] on span "Approve" at bounding box center [911, 59] width 36 height 15
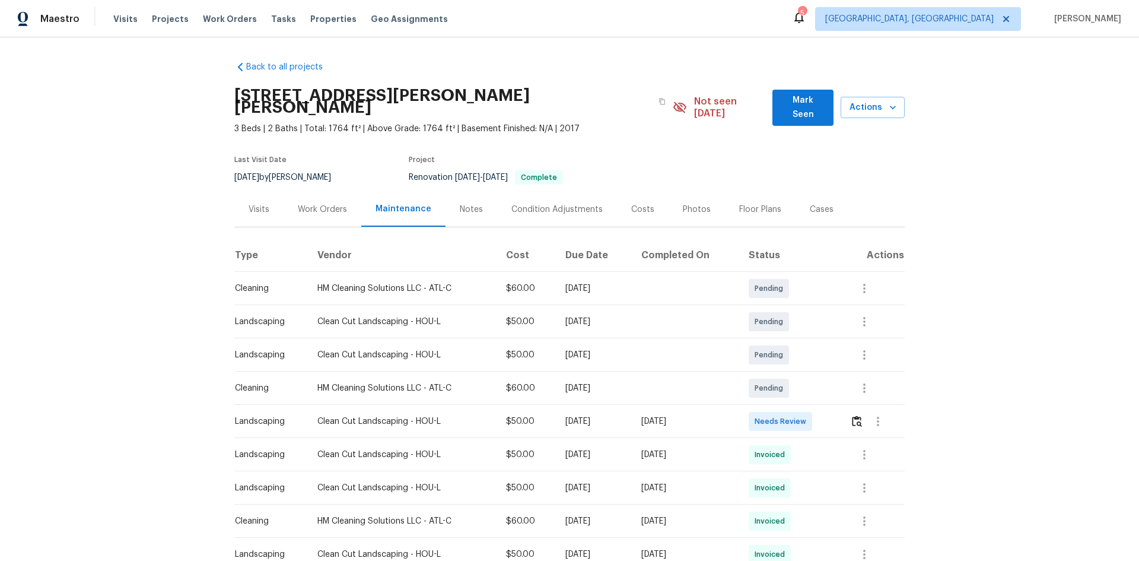
drag, startPoint x: 291, startPoint y: 386, endPoint x: 691, endPoint y: 408, distance: 400.6
click at [672, 375] on tbody "Cleaning HM Cleaning Solutions LLC - ATL-C $60.00 [DATE] Pending Landscaping Cl…" at bounding box center [569, 455] width 671 height 366
click at [739, 375] on td "[DATE]" at bounding box center [685, 421] width 107 height 33
click at [810, 375] on img "button" at bounding box center [857, 420] width 10 height 11
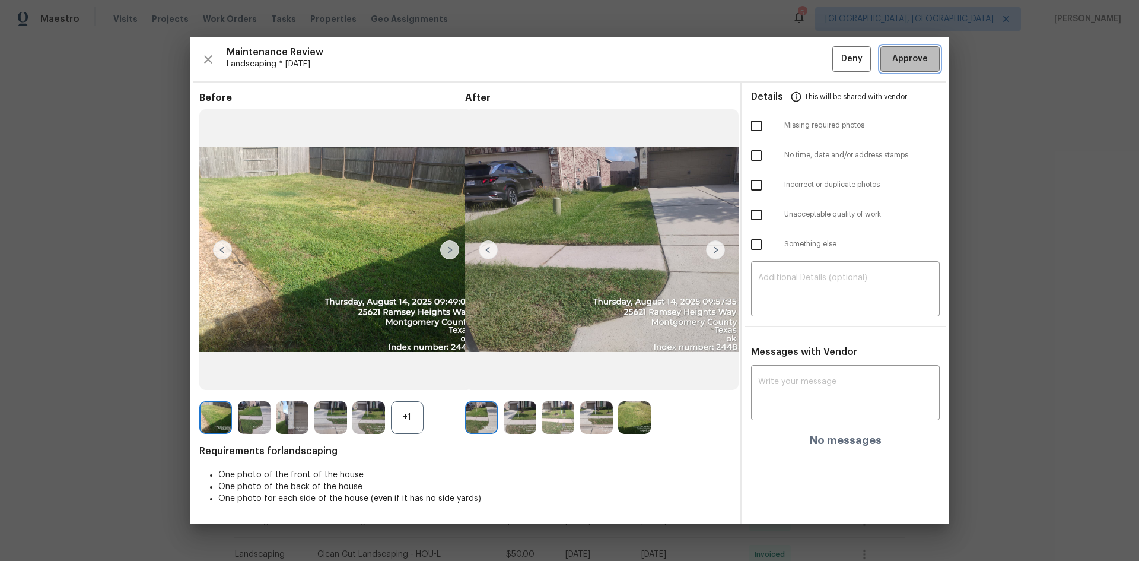
drag, startPoint x: 907, startPoint y: 61, endPoint x: 872, endPoint y: 65, distance: 35.3
click at [810, 61] on span "Approve" at bounding box center [911, 59] width 36 height 15
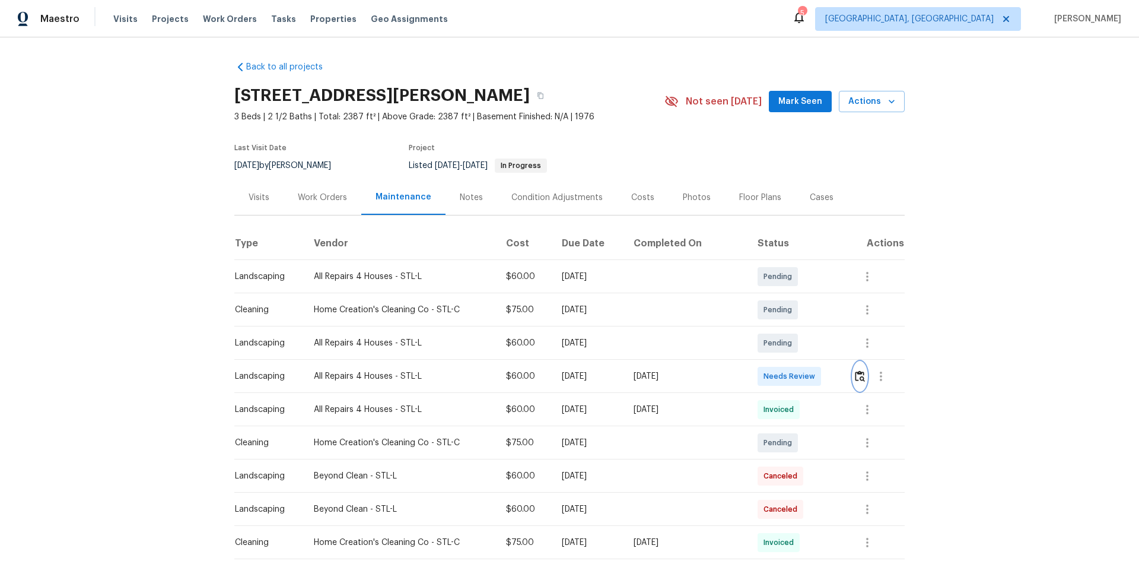
click at [810, 375] on img "button" at bounding box center [860, 375] width 10 height 11
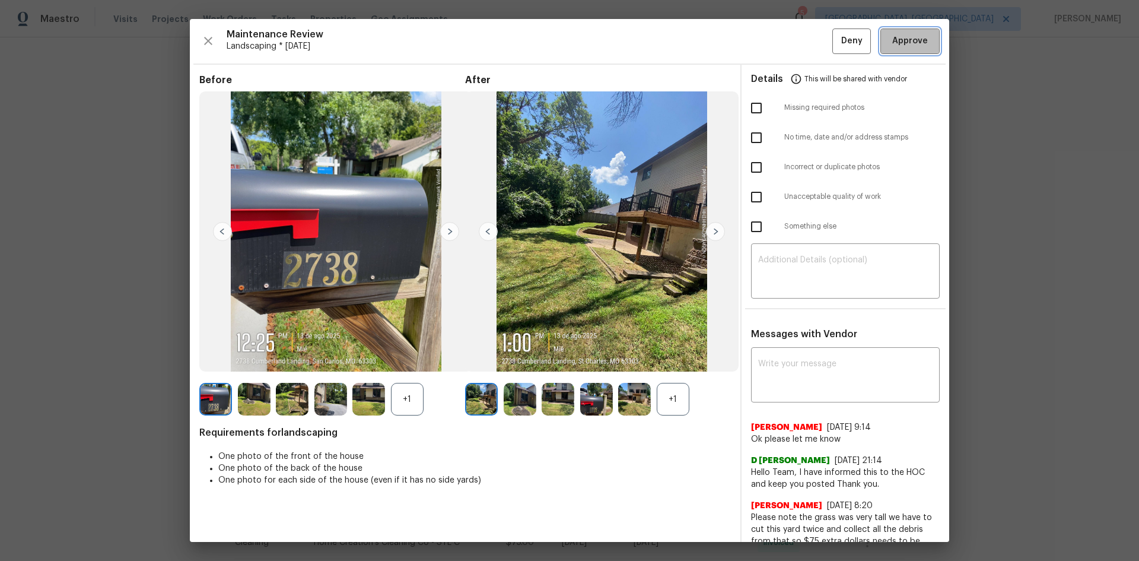
click at [810, 32] on button "Approve" at bounding box center [910, 41] width 59 height 26
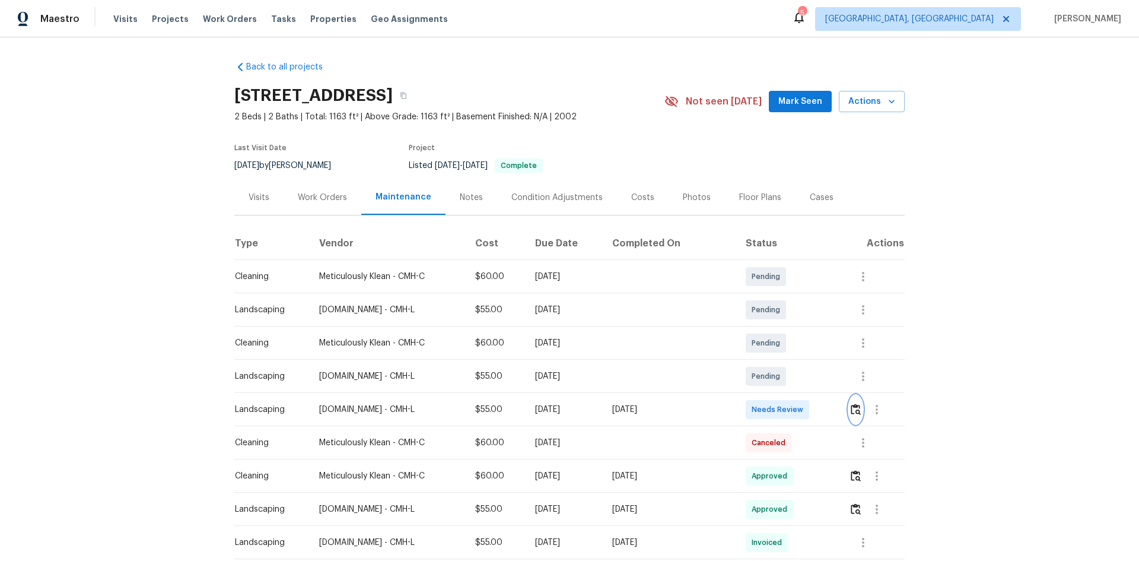
click at [810, 375] on button "button" at bounding box center [856, 409] width 14 height 28
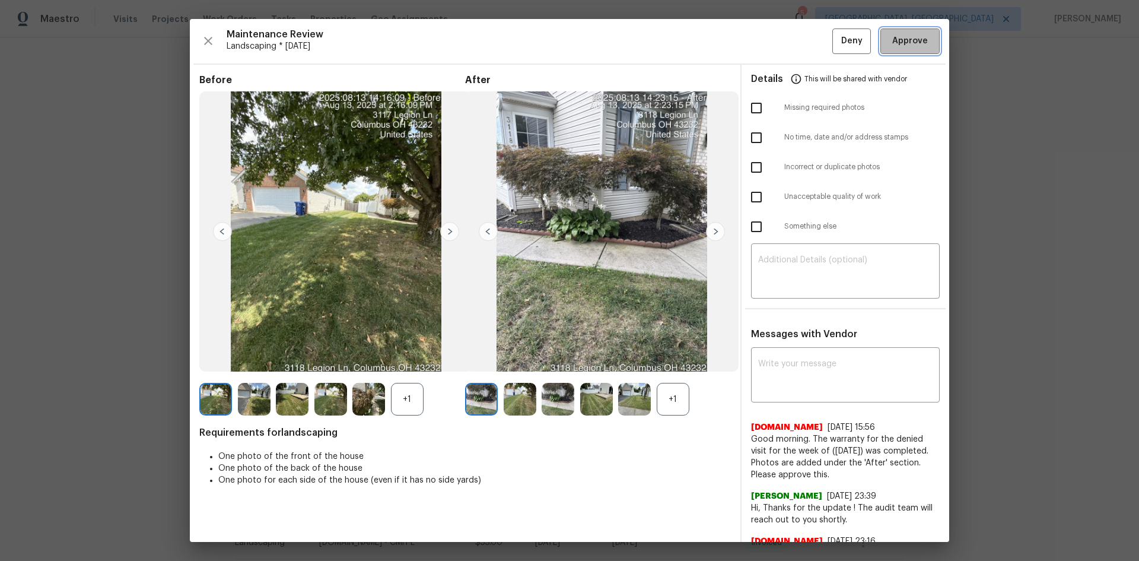
click at [810, 45] on span "Approve" at bounding box center [911, 41] width 36 height 15
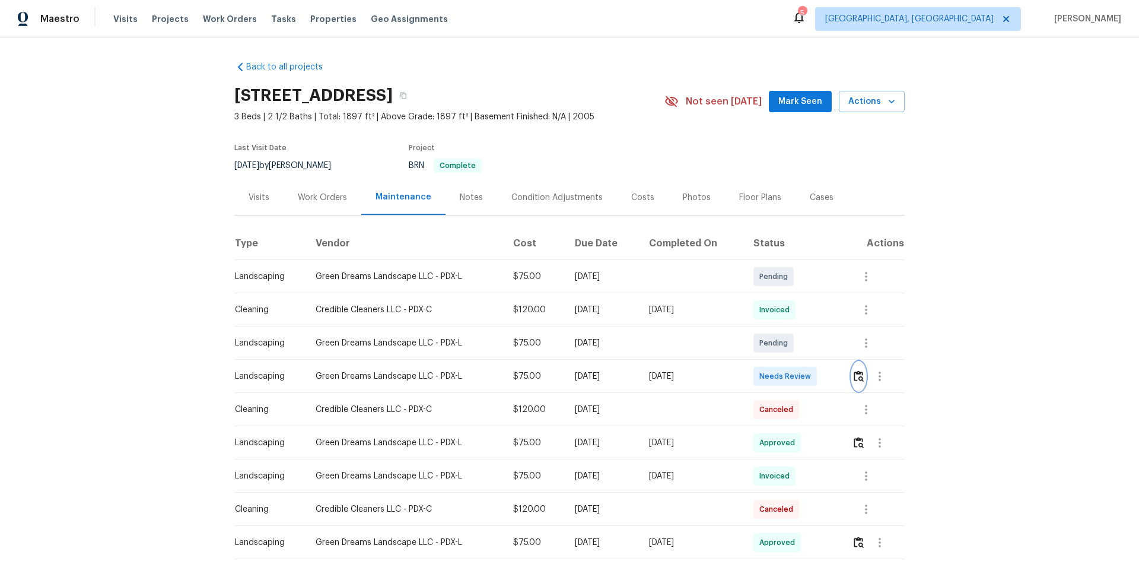
click at [810, 373] on img "button" at bounding box center [859, 375] width 10 height 11
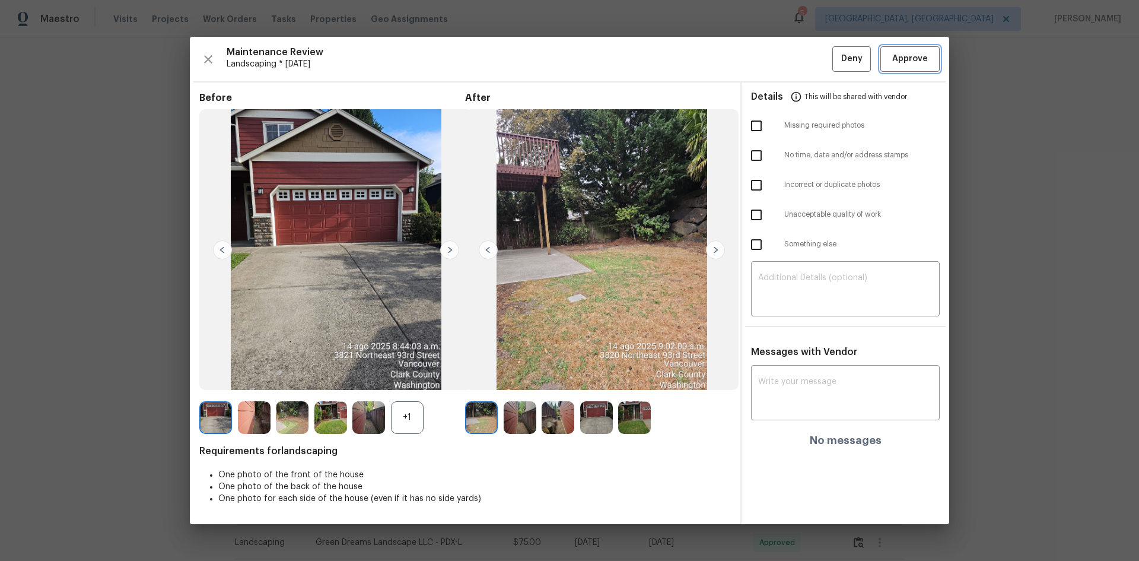
click at [810, 53] on span "Approve" at bounding box center [911, 59] width 36 height 15
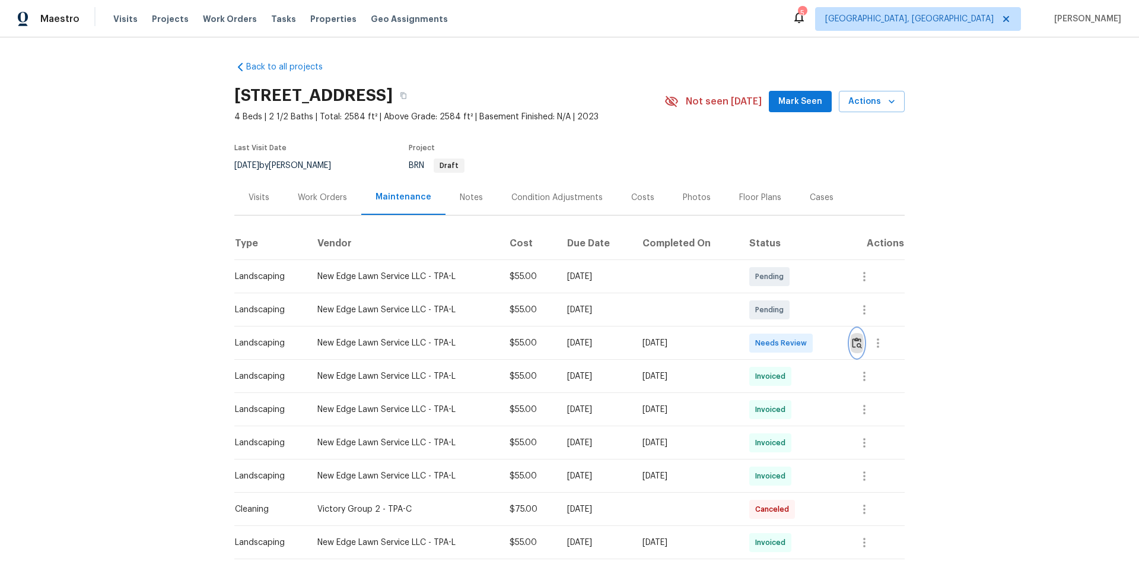
click at [810, 351] on button "button" at bounding box center [857, 343] width 14 height 28
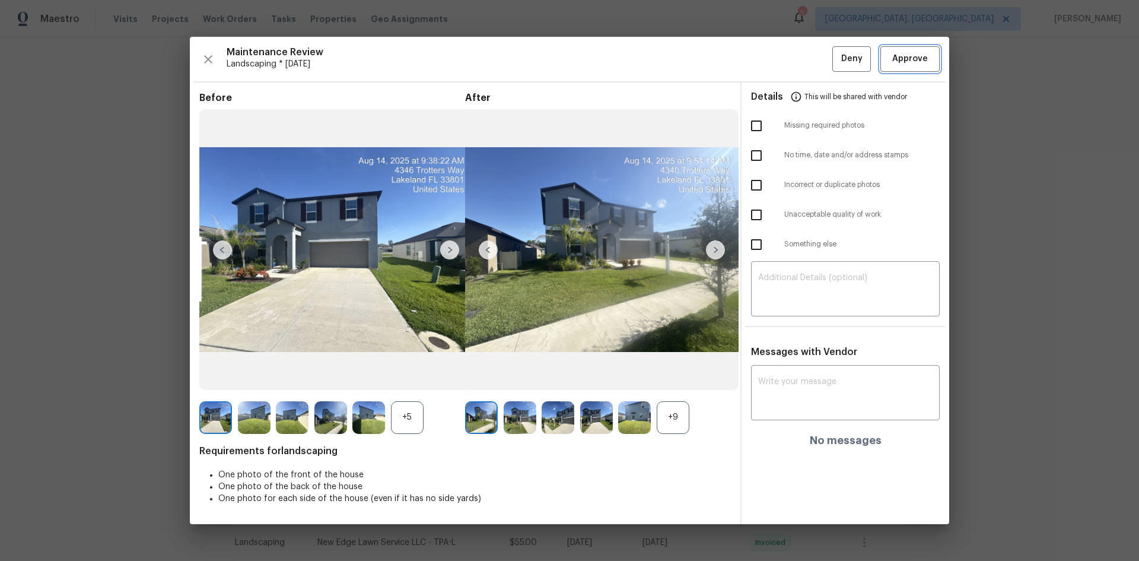
drag, startPoint x: 920, startPoint y: 61, endPoint x: 941, endPoint y: 13, distance: 52.1
click at [810, 60] on span "Approve" at bounding box center [911, 59] width 36 height 15
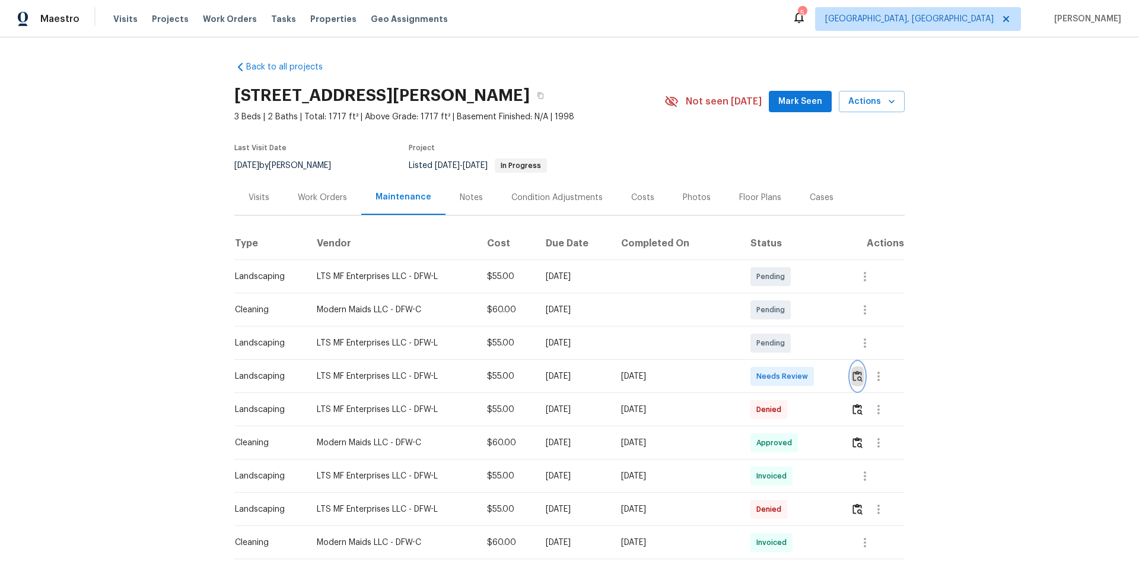
click at [810, 374] on img "button" at bounding box center [858, 375] width 10 height 11
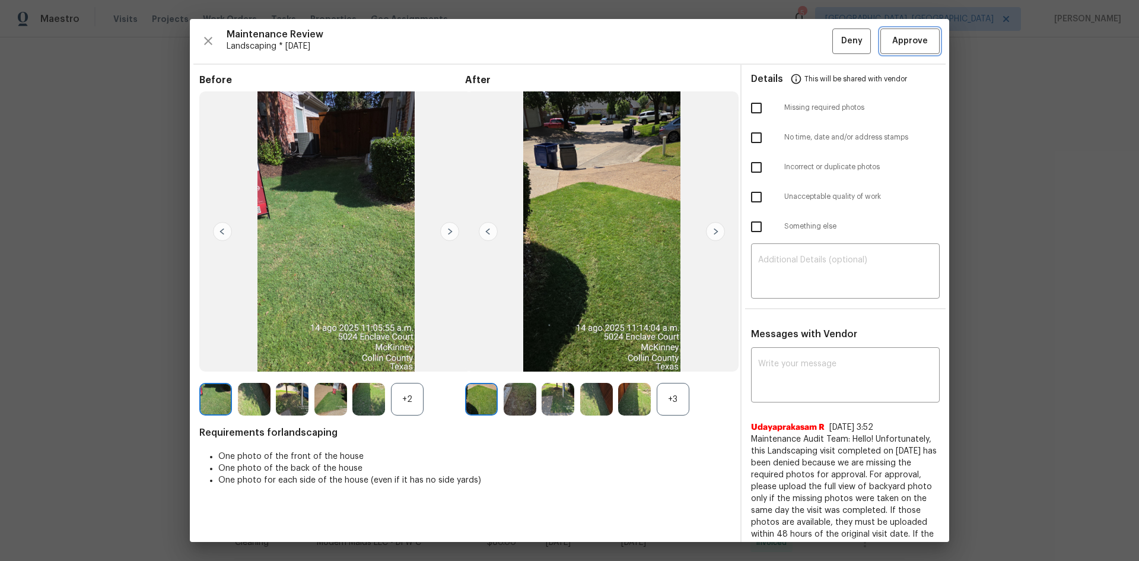
click at [810, 52] on button "Approve" at bounding box center [910, 41] width 59 height 26
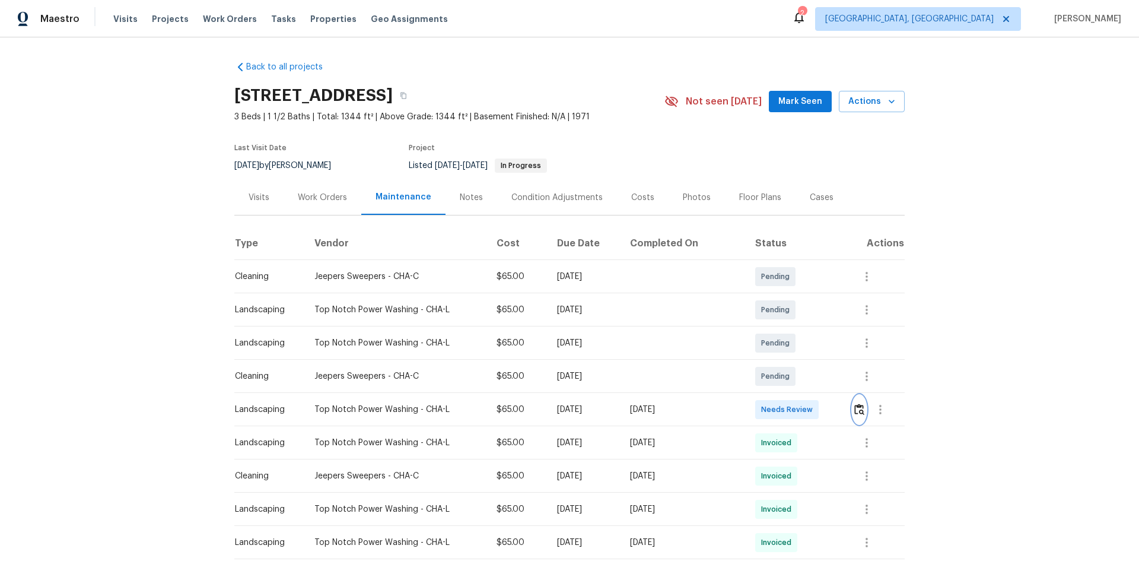
click at [613, 358] on button "button" at bounding box center [860, 409] width 14 height 28
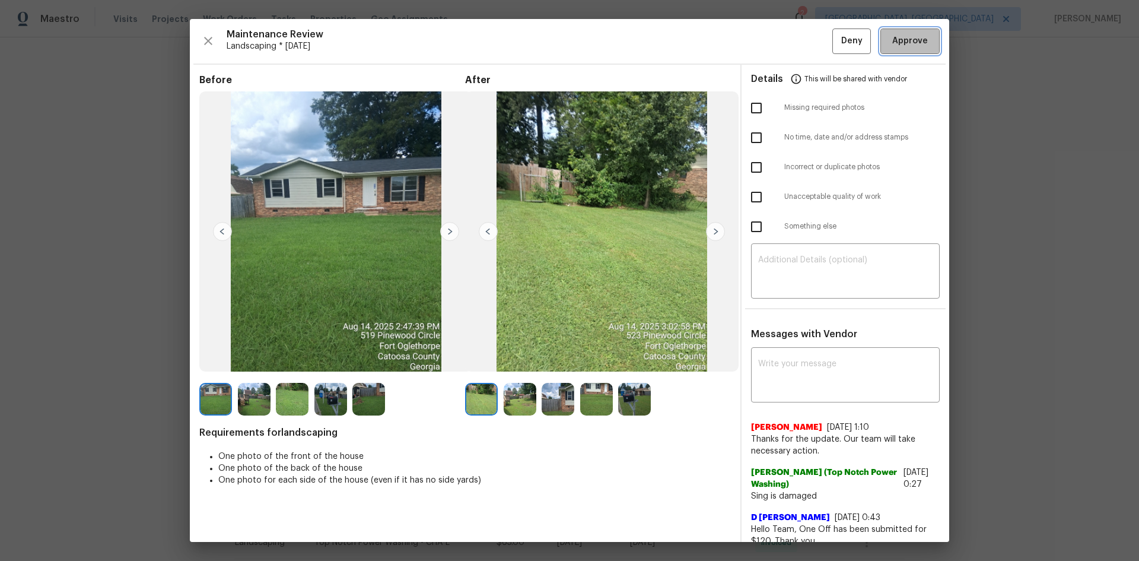
click at [613, 40] on span "Approve" at bounding box center [911, 41] width 36 height 15
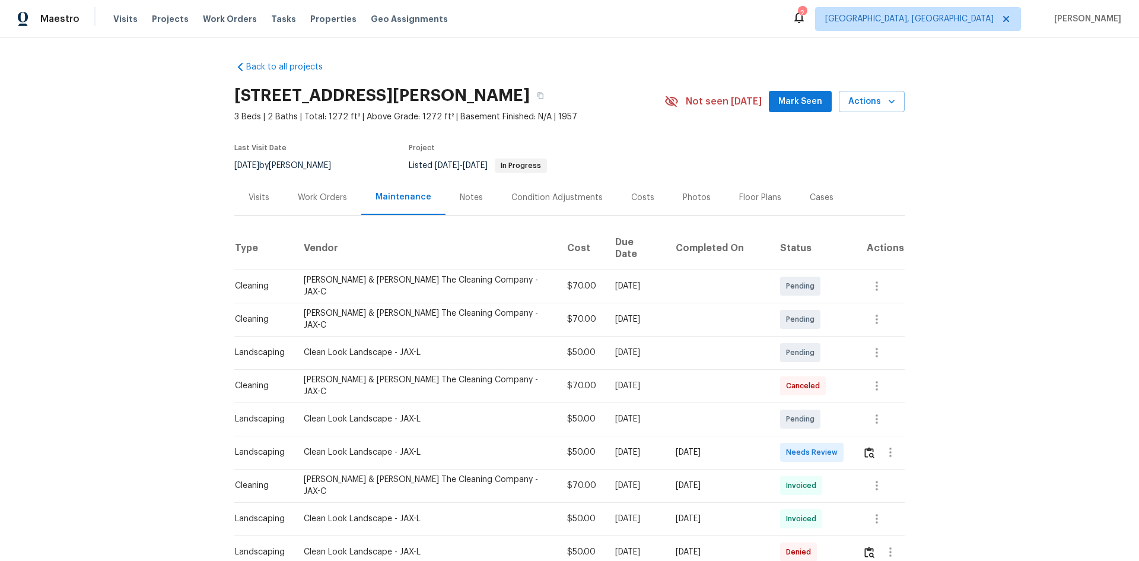
click at [613, 358] on td at bounding box center [879, 452] width 52 height 33
click at [613, 358] on button "button" at bounding box center [870, 452] width 14 height 28
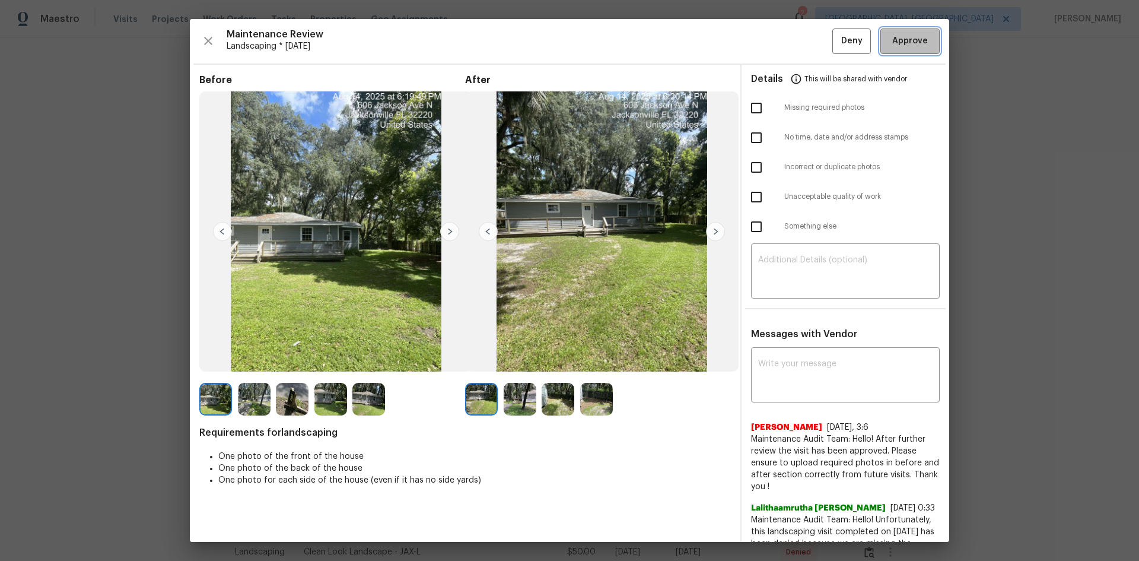
click at [613, 48] on button "Approve" at bounding box center [910, 41] width 59 height 26
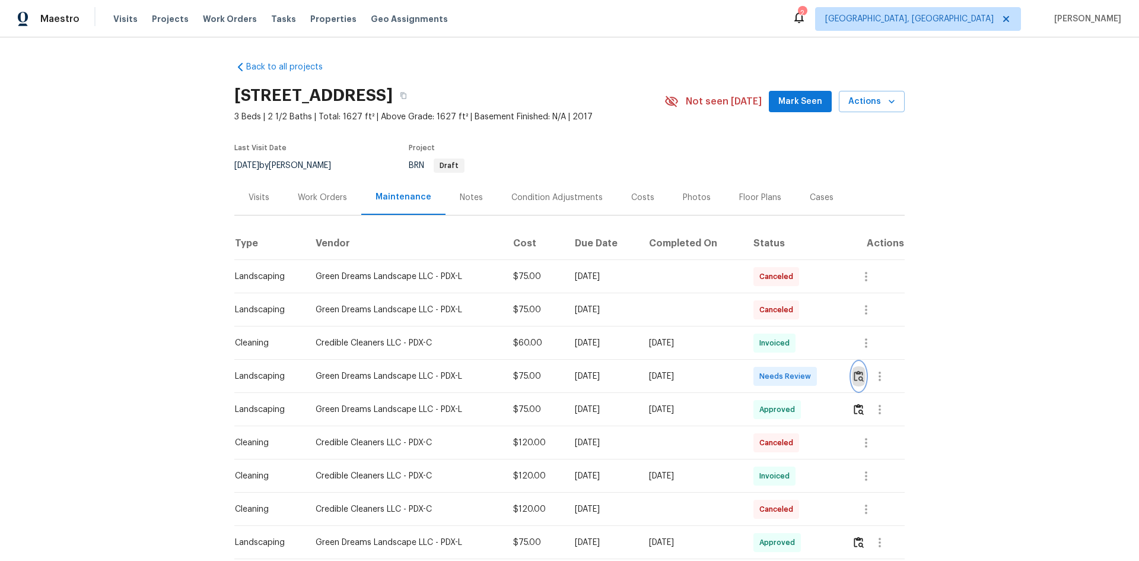
click at [810, 375] on img "button" at bounding box center [859, 375] width 10 height 11
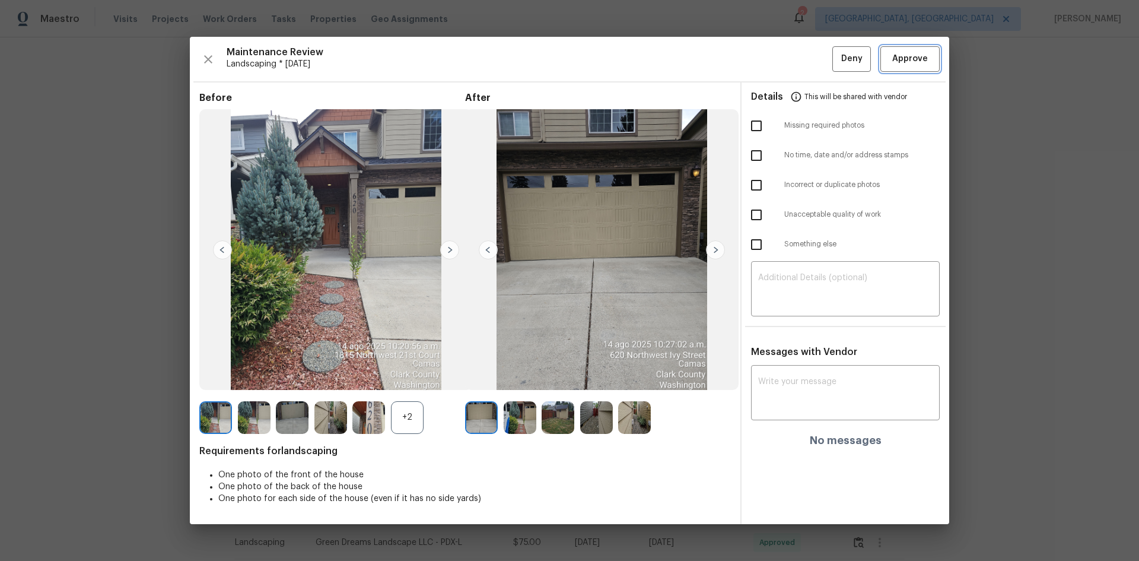
drag, startPoint x: 908, startPoint y: 56, endPoint x: 914, endPoint y: 55, distance: 6.6
click at [810, 55] on span "Approve" at bounding box center [911, 59] width 36 height 15
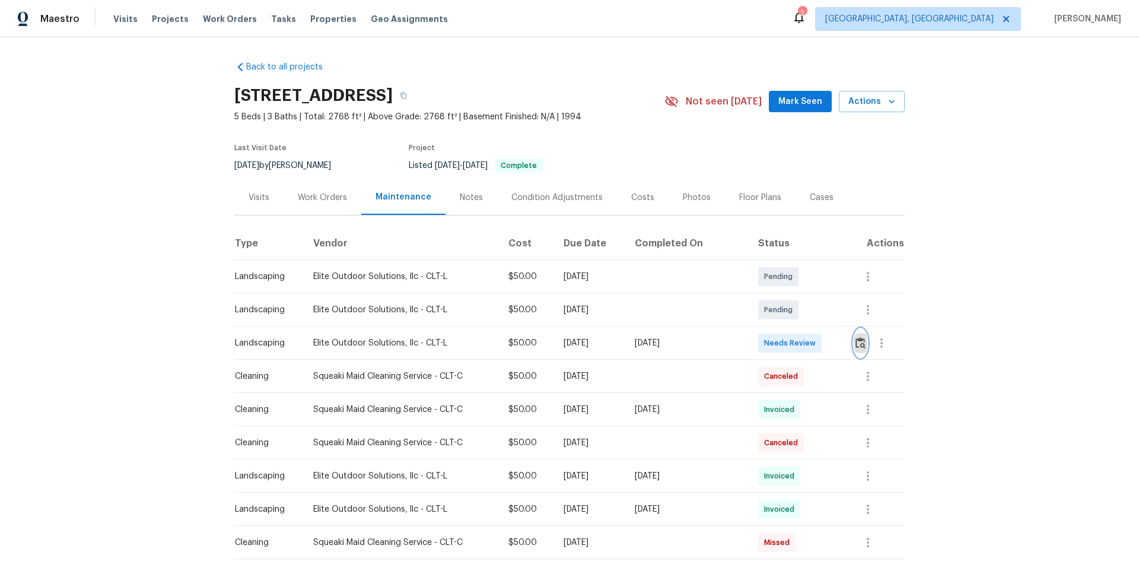
click at [810, 349] on button "button" at bounding box center [861, 343] width 14 height 28
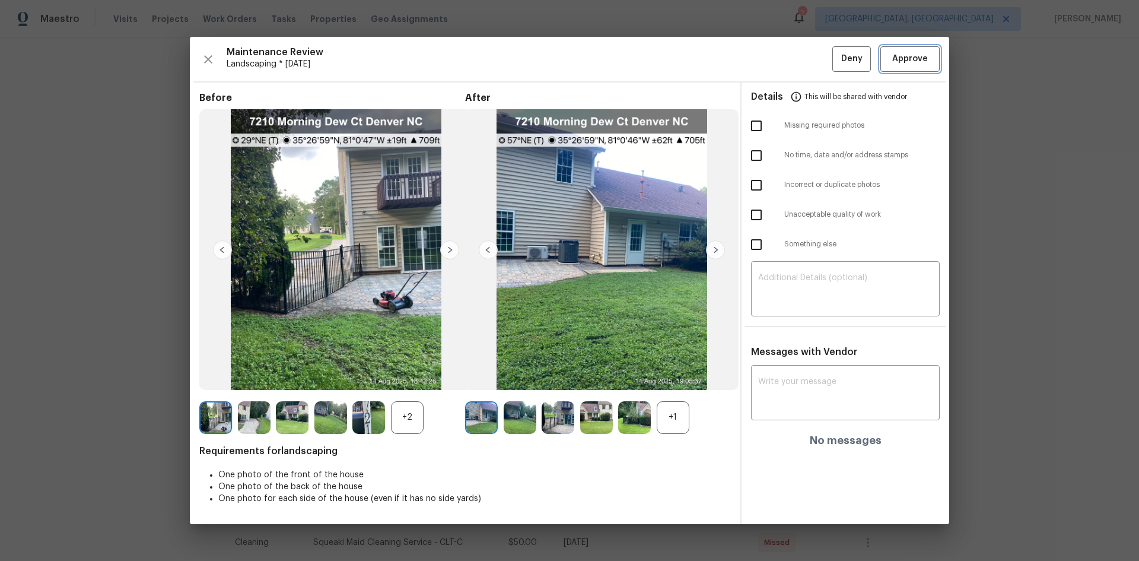
drag, startPoint x: 916, startPoint y: 58, endPoint x: 975, endPoint y: 5, distance: 79.0
click at [810, 56] on span "Approve" at bounding box center [911, 59] width 36 height 15
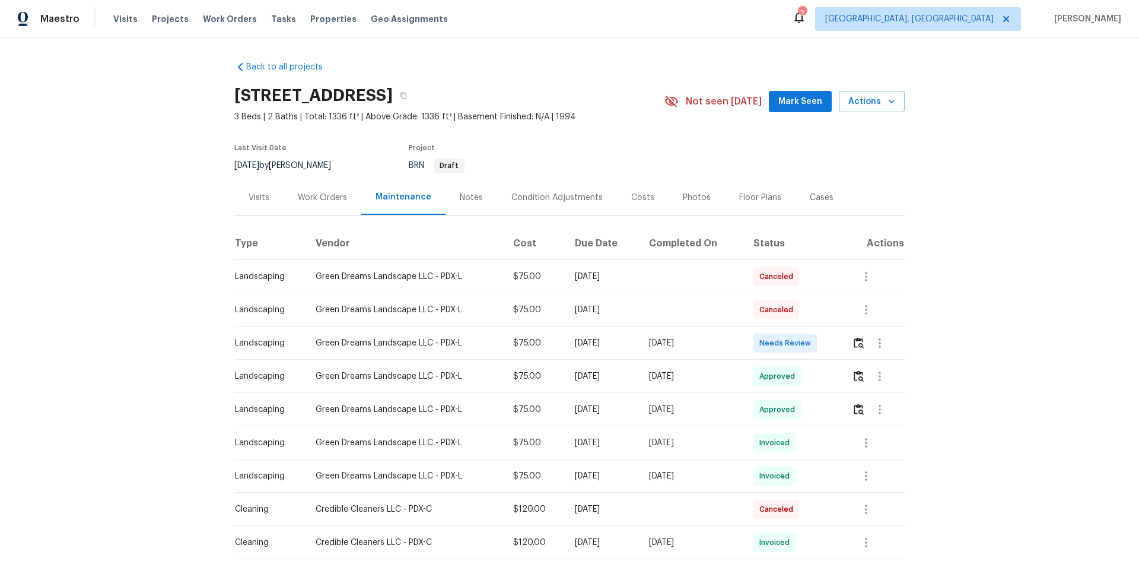
click at [810, 340] on td at bounding box center [874, 342] width 62 height 33
click at [810, 341] on img "button" at bounding box center [859, 342] width 10 height 11
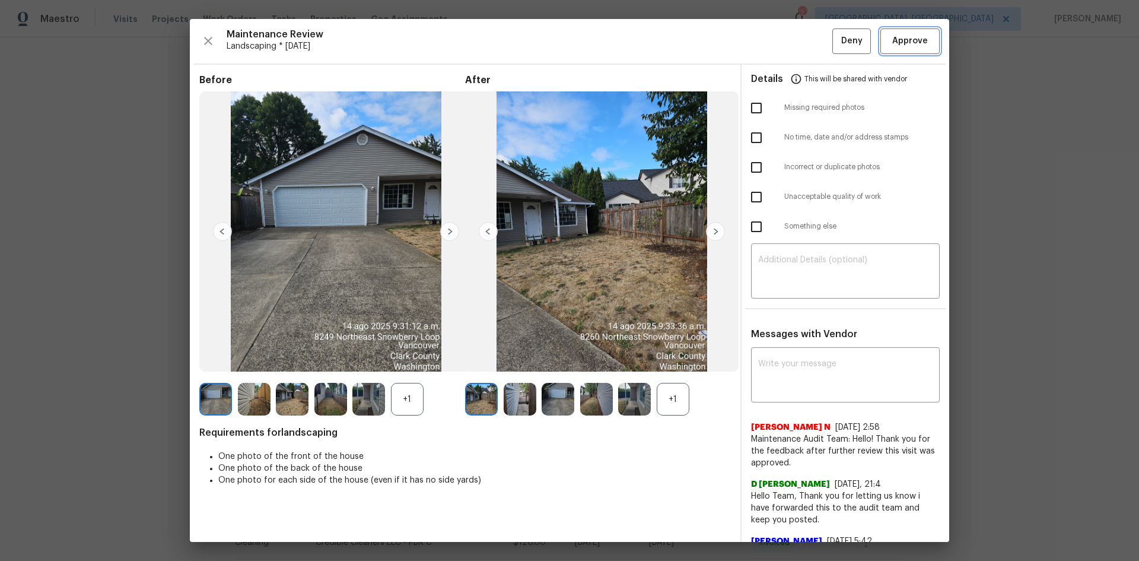
click at [810, 42] on span "Approve" at bounding box center [911, 41] width 36 height 15
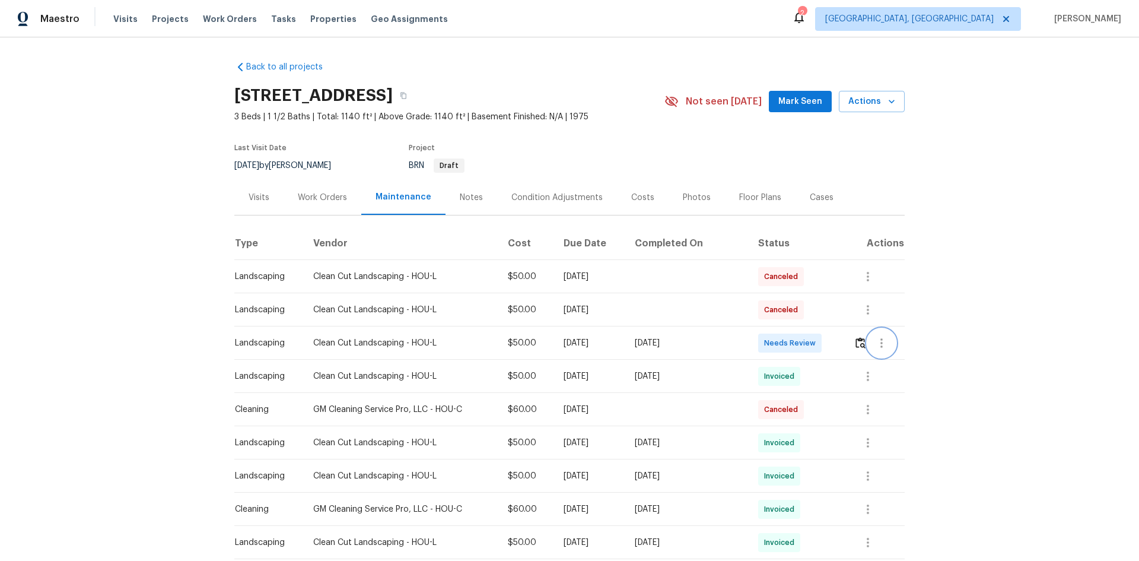
click at [810, 345] on button "button" at bounding box center [882, 343] width 28 height 28
click at [810, 343] on div at bounding box center [569, 280] width 1139 height 561
click at [810, 343] on div "Message vendor View details Edit schedule" at bounding box center [569, 280] width 1139 height 561
click at [810, 343] on img "button" at bounding box center [861, 342] width 10 height 11
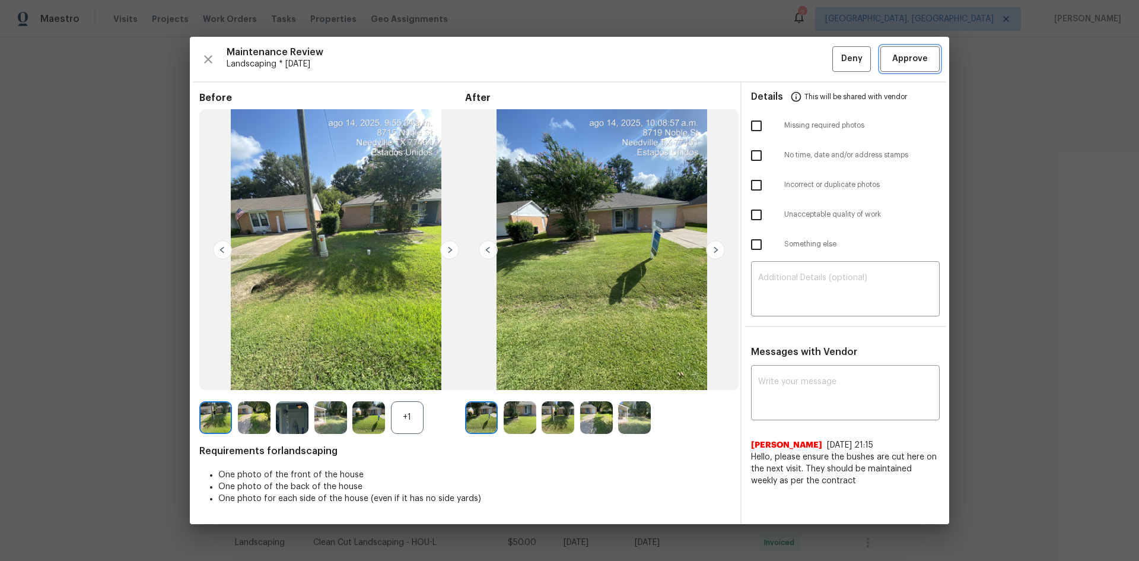
click at [810, 60] on span "Approve" at bounding box center [911, 59] width 36 height 15
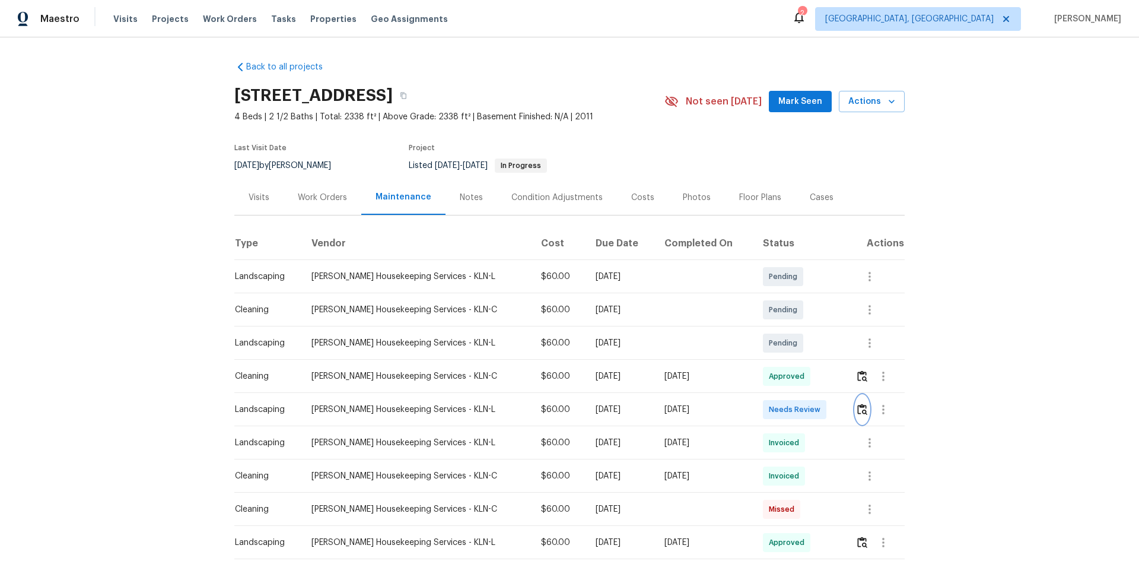
click at [810, 375] on img "button" at bounding box center [863, 409] width 10 height 11
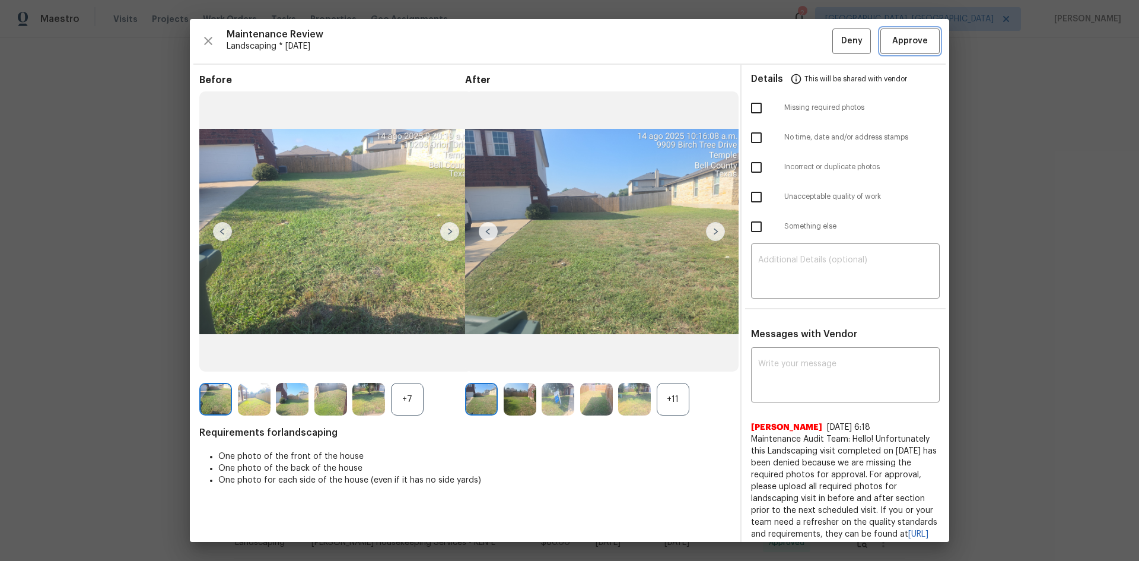
click at [810, 43] on button "Approve" at bounding box center [910, 41] width 59 height 26
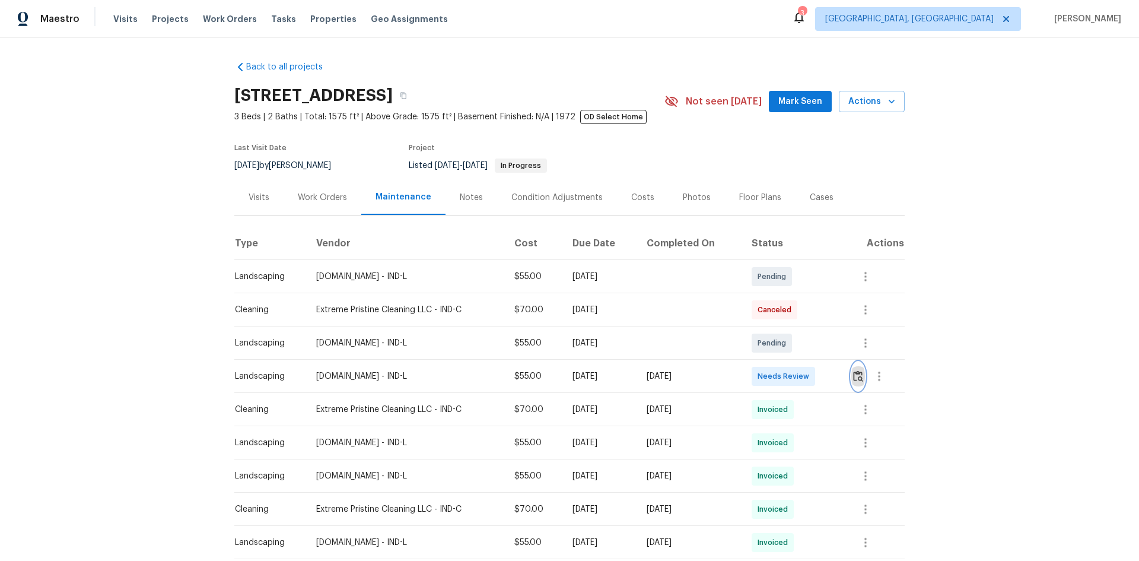
click at [613, 358] on img "button" at bounding box center [858, 375] width 10 height 11
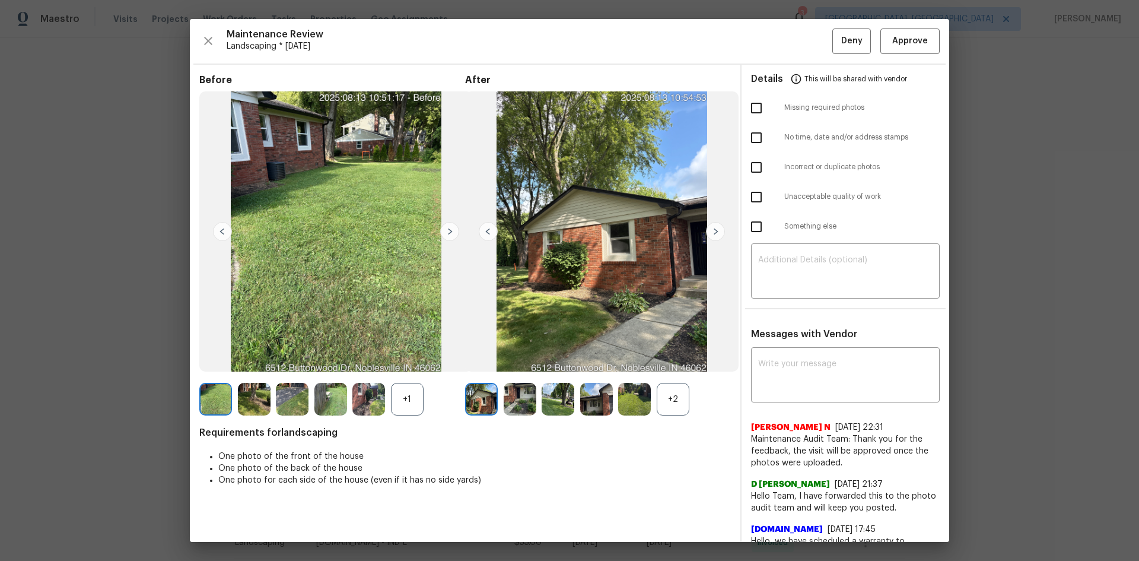
click at [613, 108] on input "checkbox" at bounding box center [756, 108] width 25 height 25
checkbox input "true"
click at [613, 276] on textarea at bounding box center [845, 272] width 174 height 33
paste textarea "Maintenance Audit Team: Hello! Unfortunately, this landscaping visit completed …"
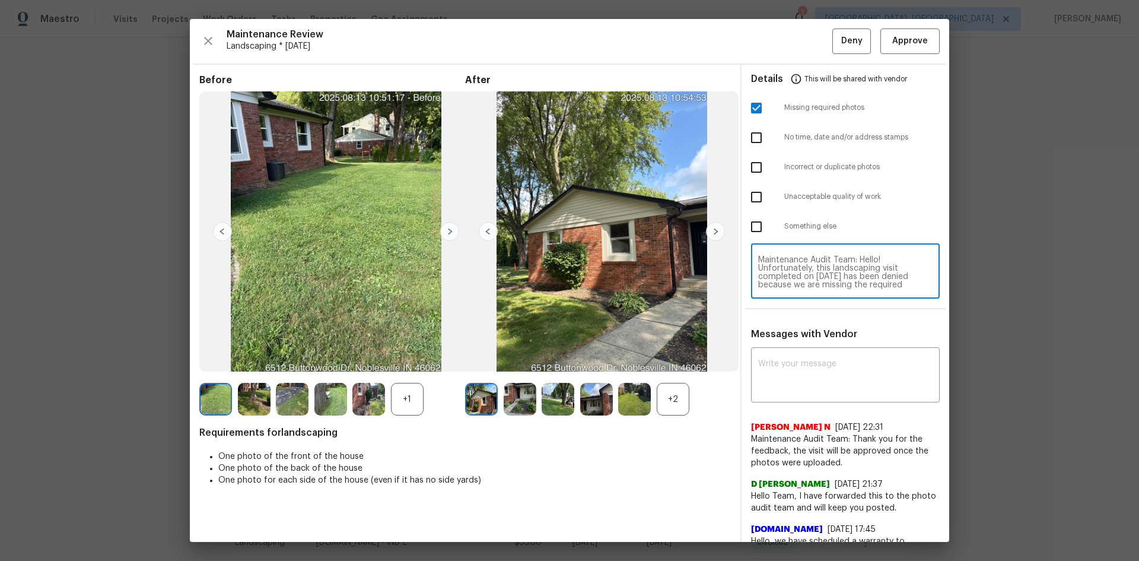
click at [613, 277] on textarea "Maintenance Audit Team: Hello! Unfortunately, this landscaping visit completed …" at bounding box center [845, 272] width 174 height 33
type textarea "Maintenance Audit Team: Hello! Unfortunately, this landscaping visit completed …"
click at [613, 358] on textarea at bounding box center [845, 376] width 174 height 33
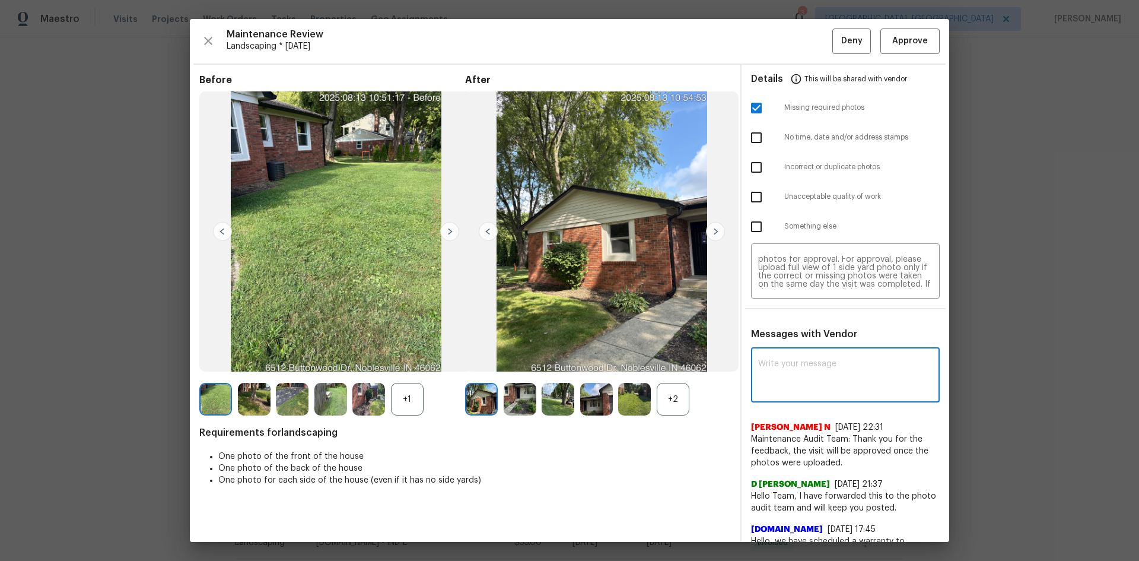
paste textarea "Maintenance Audit Team: Hello! Unfortunately, this landscaping visit completed …"
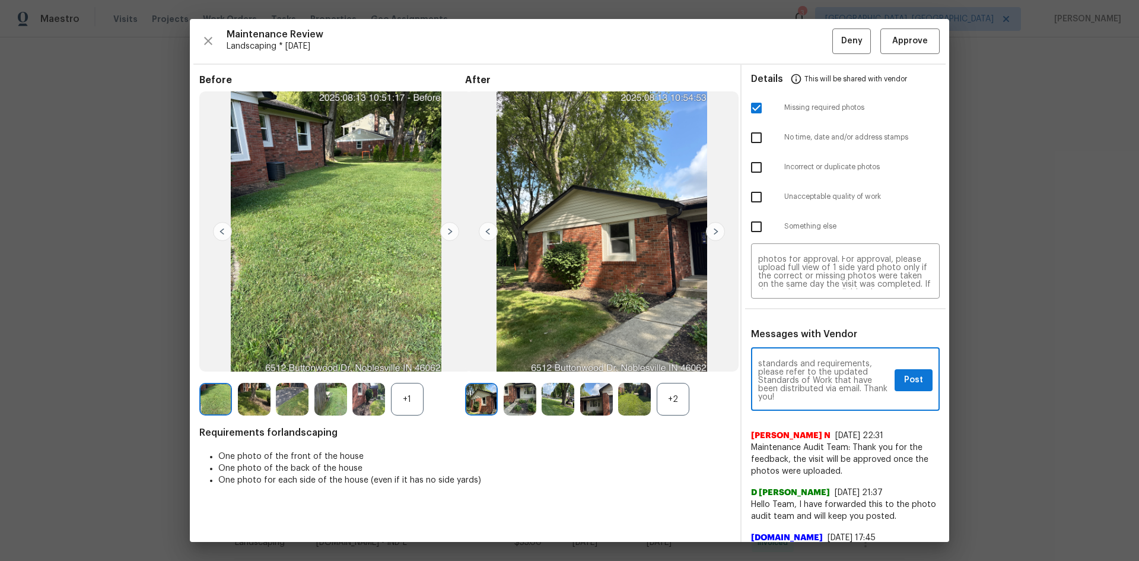
type textarea "Maintenance Audit Team: Hello! Unfortunately, this landscaping visit completed …"
click at [613, 358] on button "Post" at bounding box center [914, 380] width 38 height 22
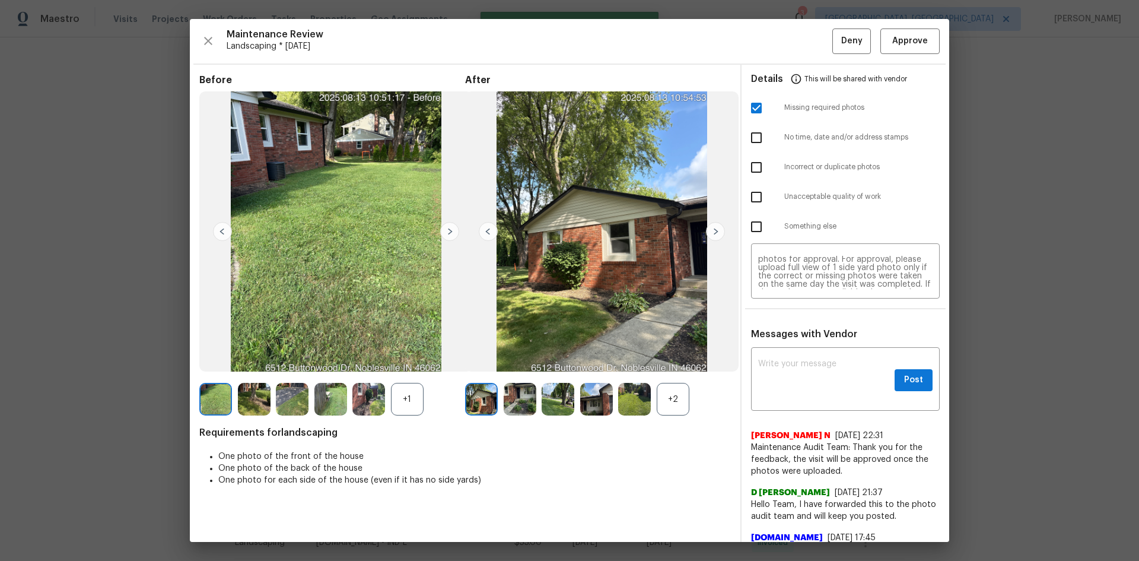
scroll to position [0, 0]
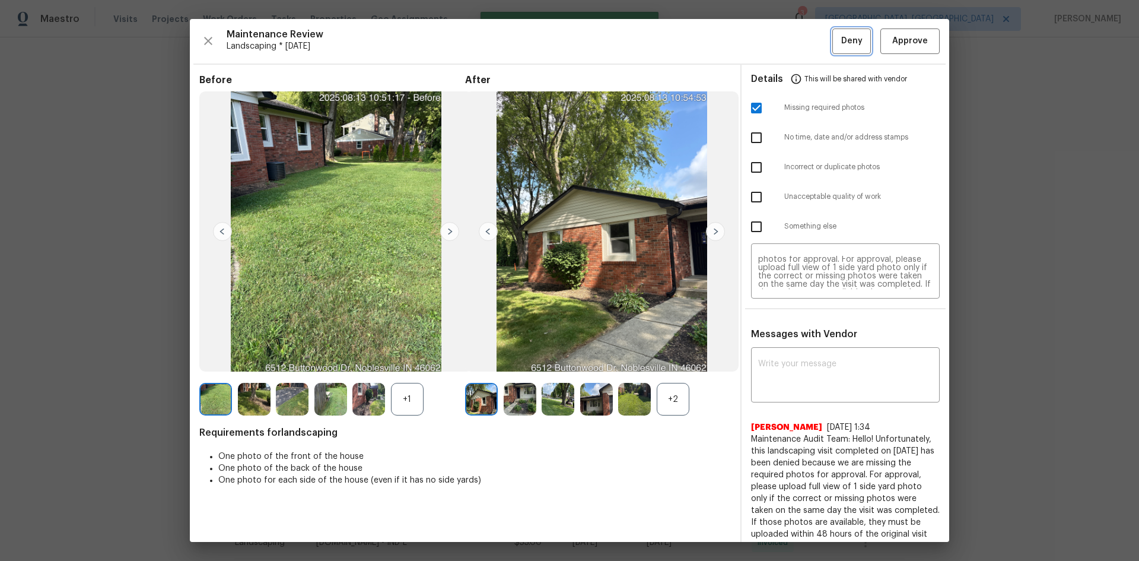
click at [613, 36] on span "Deny" at bounding box center [851, 41] width 21 height 15
